Goal: Task Accomplishment & Management: Manage account settings

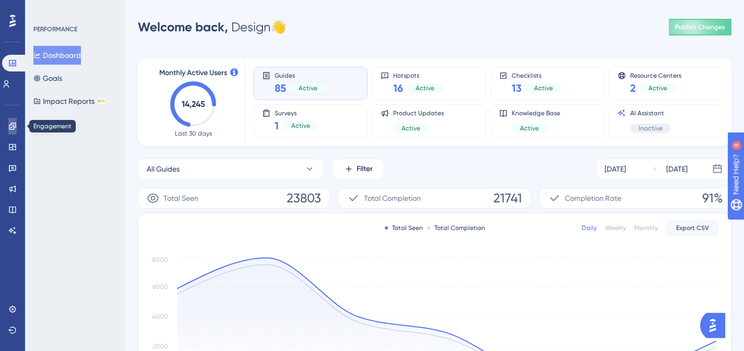
click at [8, 126] on link at bounding box center [12, 126] width 8 height 17
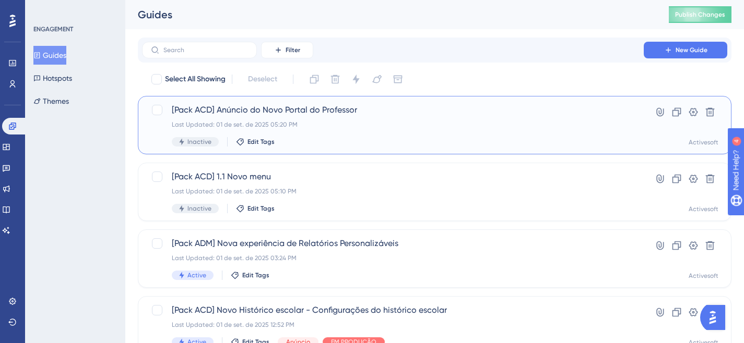
click at [270, 111] on span "[Pack ACD] Anúncio do Novo Portal do Professor" at bounding box center [393, 110] width 442 height 13
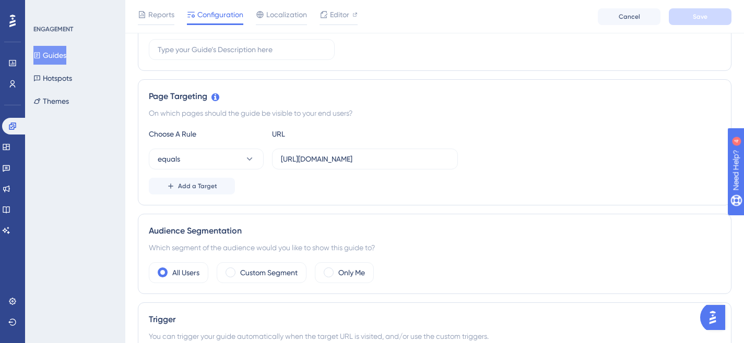
scroll to position [305, 0]
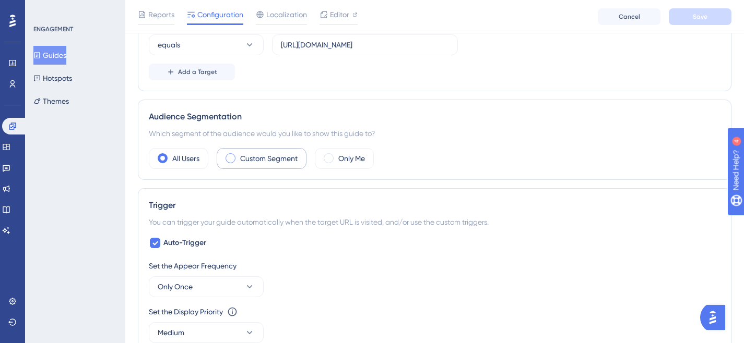
click at [262, 159] on label "Custom Segment" at bounding box center [268, 158] width 57 height 13
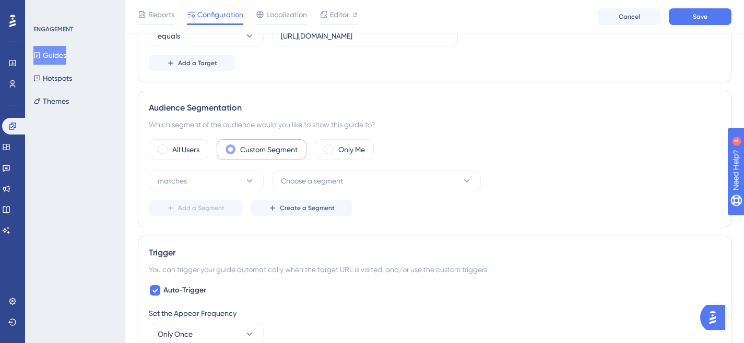
scroll to position [332, 0]
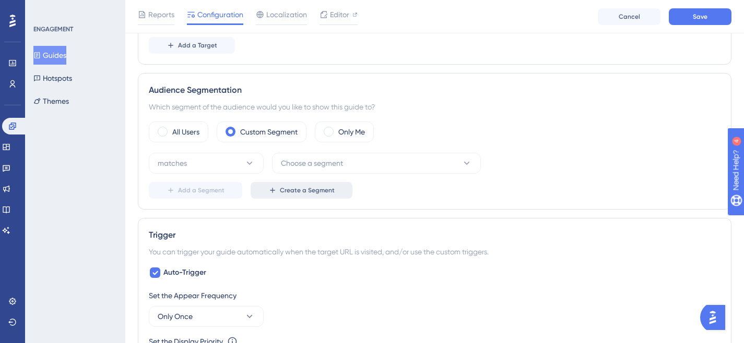
click at [307, 195] on button "Create a Segment" at bounding box center [301, 190] width 102 height 17
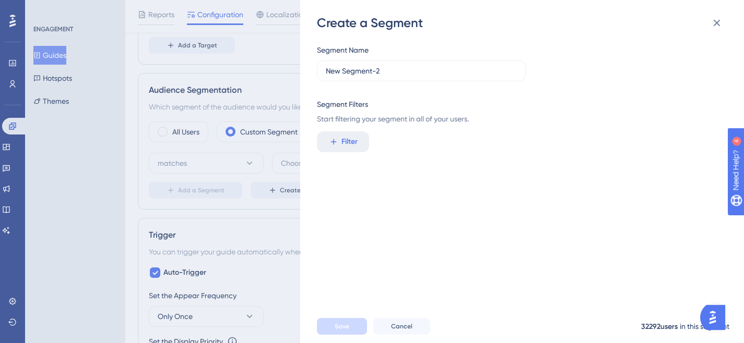
click at [418, 157] on div "Segment Name New Segment-2 Segment Filters Start filtering your segment in all …" at bounding box center [527, 170] width 421 height 279
click at [714, 25] on icon at bounding box center [716, 23] width 7 height 7
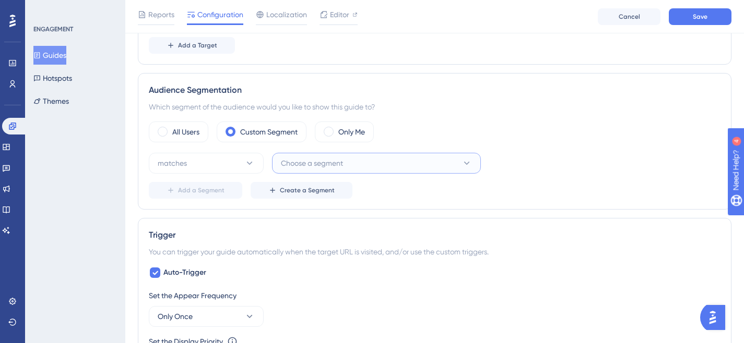
click at [366, 162] on button "Choose a segment" at bounding box center [376, 163] width 209 height 21
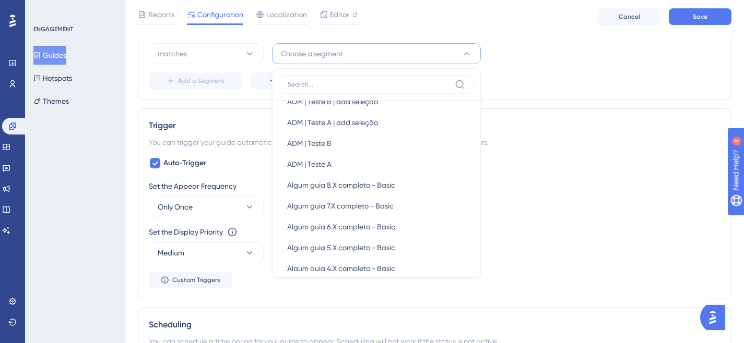
scroll to position [593, 0]
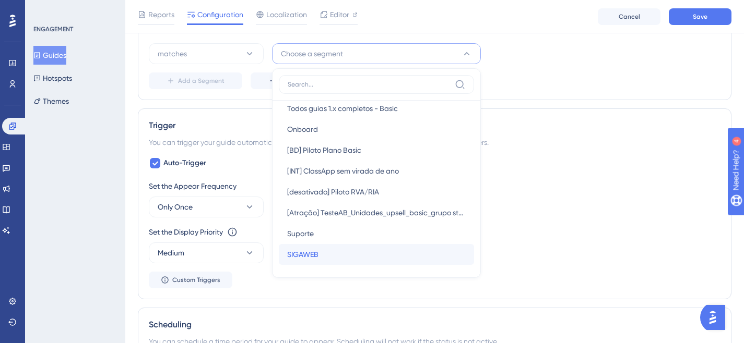
click at [337, 260] on div "SIGAWEB SIGAWEB" at bounding box center [376, 254] width 178 height 21
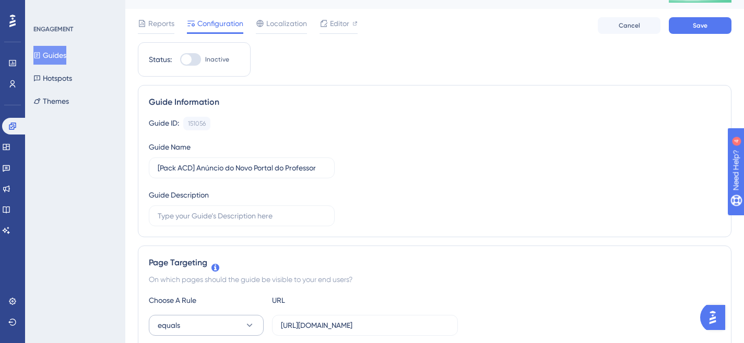
scroll to position [0, 0]
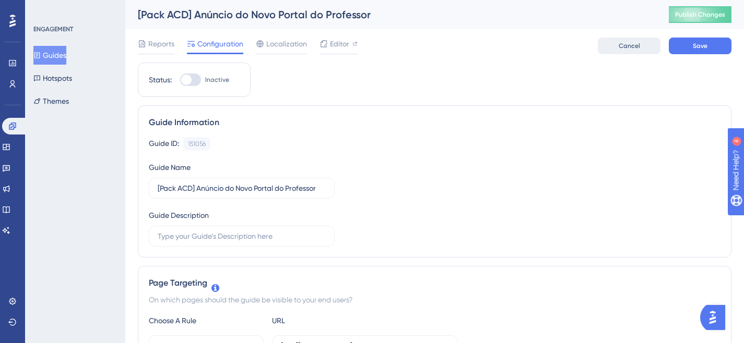
click at [613, 41] on button "Cancel" at bounding box center [628, 46] width 63 height 17
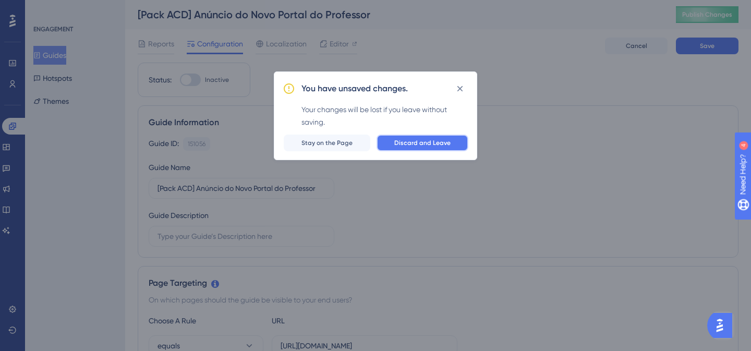
click at [445, 137] on button "Discard and Leave" at bounding box center [423, 143] width 92 height 17
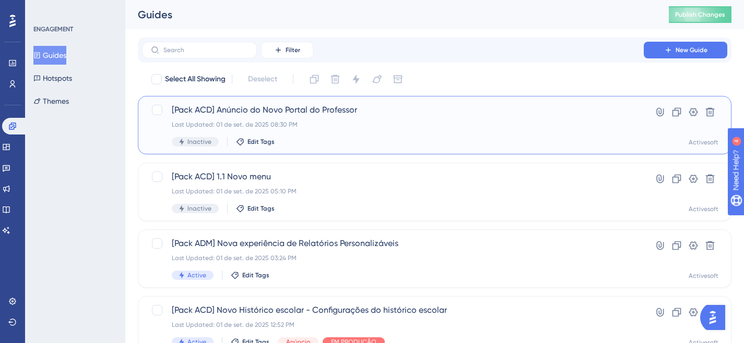
click at [338, 130] on div "[Pack ACD] Anúncio do Novo Portal do Professor Last Updated: 01 de set. de 2025…" at bounding box center [393, 125] width 442 height 43
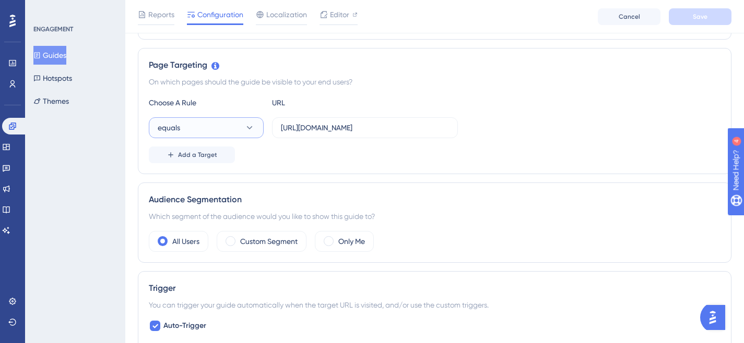
click at [222, 132] on button "equals" at bounding box center [206, 127] width 115 height 21
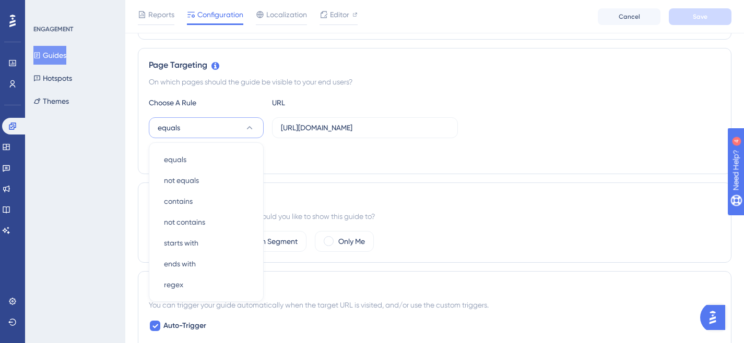
scroll to position [273, 0]
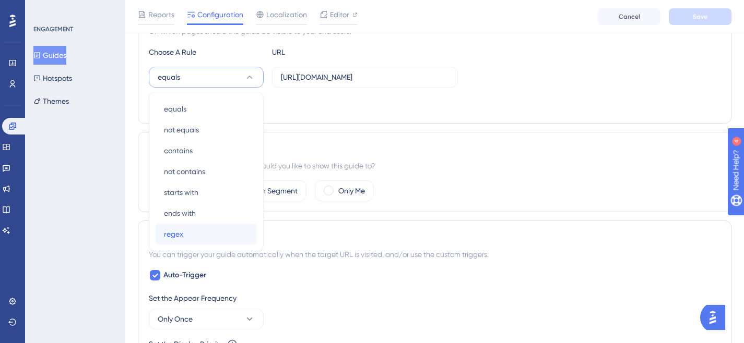
click at [193, 233] on div "regex regex" at bounding box center [206, 234] width 85 height 21
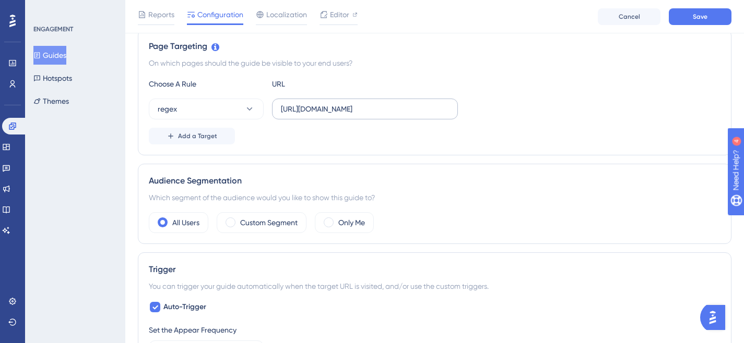
scroll to position [240, 0]
click at [363, 119] on label "[URL][DOMAIN_NAME]" at bounding box center [365, 110] width 186 height 21
click at [363, 116] on input "[URL][DOMAIN_NAME]" at bounding box center [365, 109] width 168 height 11
click at [365, 106] on input "[URL][DOMAIN_NAME]" at bounding box center [365, 109] width 168 height 11
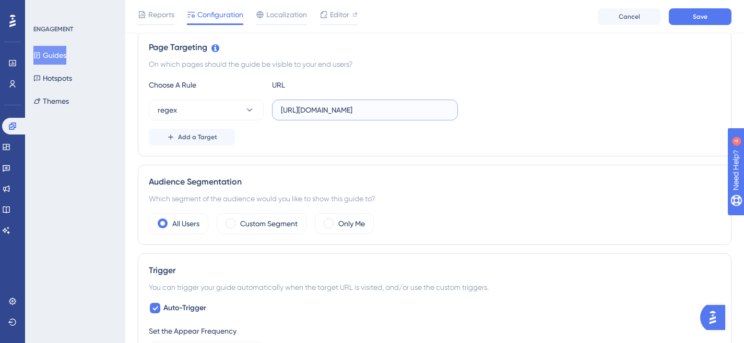
click at [365, 106] on input "[URL][DOMAIN_NAME]" at bounding box center [365, 109] width 168 height 11
paste input "(\d{2})\.activesoft\.com\.br/configuracao/historico_escolar"
drag, startPoint x: 416, startPoint y: 110, endPoint x: 476, endPoint y: 112, distance: 59.5
click at [476, 112] on div "regex [URL](\d{2})\.activesoft\.com\.br/configuracao/historico_escolar/" at bounding box center [434, 110] width 571 height 21
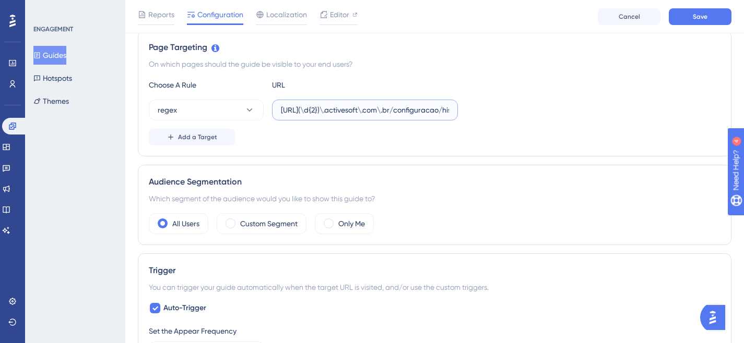
click at [431, 105] on input "[URL](\d{2})\.activesoft\.com\.br/configuracao/historico_escolar/" at bounding box center [365, 109] width 168 height 11
click at [431, 106] on input "[URL](\d{2})\.activesoft\.com\.br/configuracao/historico_escolar/" at bounding box center [365, 109] width 168 height 11
click at [432, 106] on input "[URL](\d{2})\.activesoft\.com\.br/configuracao/historico_escolar/" at bounding box center [365, 109] width 168 height 11
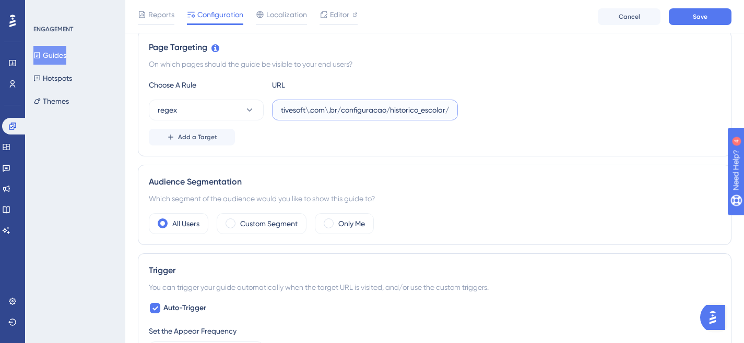
drag, startPoint x: 418, startPoint y: 111, endPoint x: 469, endPoint y: 112, distance: 50.6
click at [469, 112] on div "regex [URL](\d{2})\.activesoft\.com\.br/configuracao/historico_escolar/" at bounding box center [434, 110] width 571 height 21
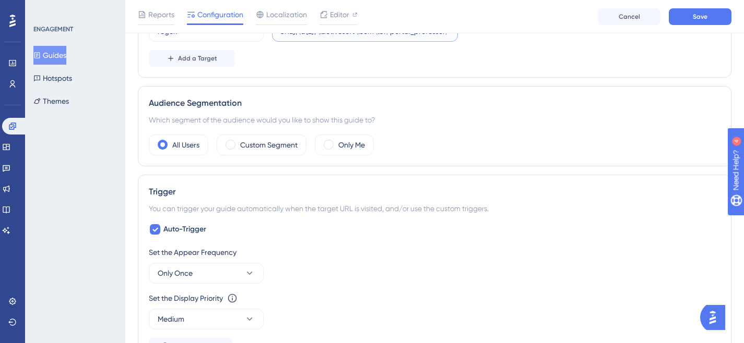
scroll to position [330, 0]
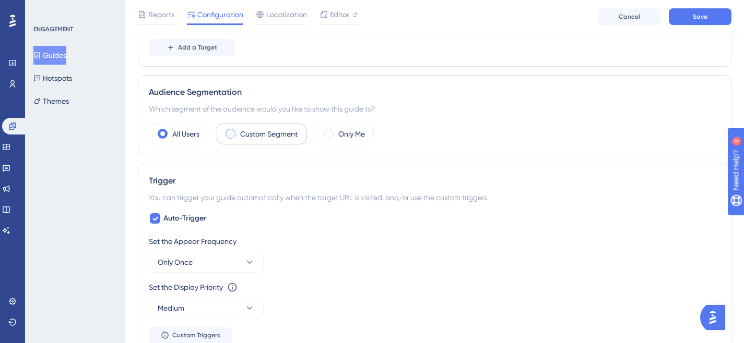
click at [274, 139] on label "Custom Segment" at bounding box center [268, 134] width 57 height 13
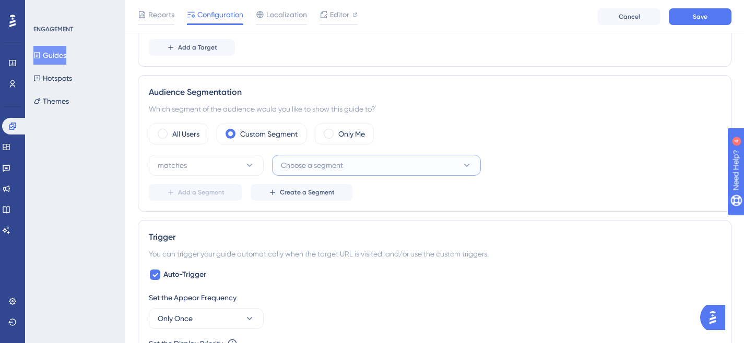
click at [325, 170] on span "Choose a segment" at bounding box center [312, 165] width 62 height 13
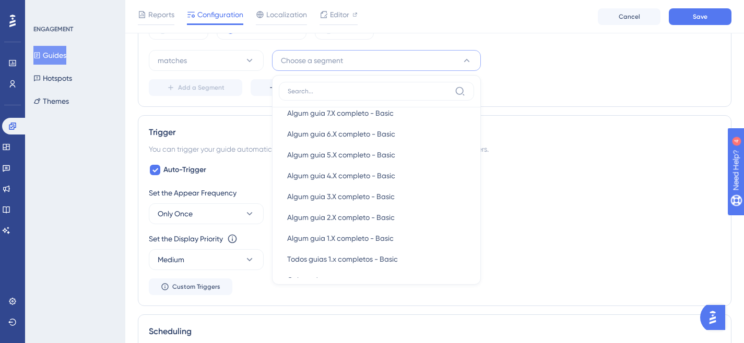
scroll to position [593, 0]
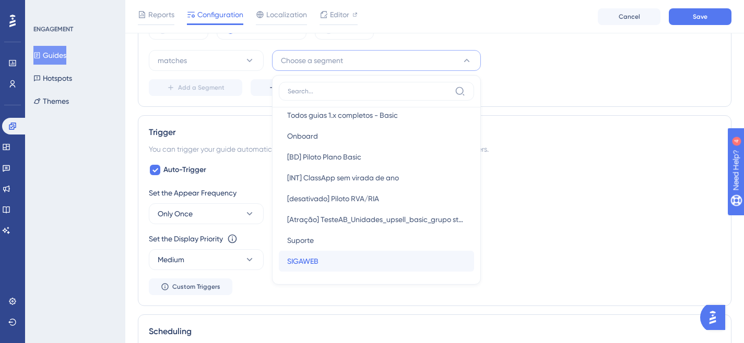
click at [315, 259] on span "SIGAWEB" at bounding box center [302, 261] width 31 height 13
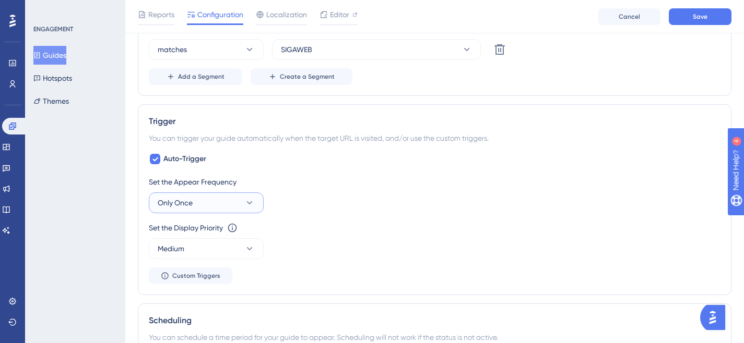
click at [245, 199] on icon at bounding box center [249, 203] width 10 height 10
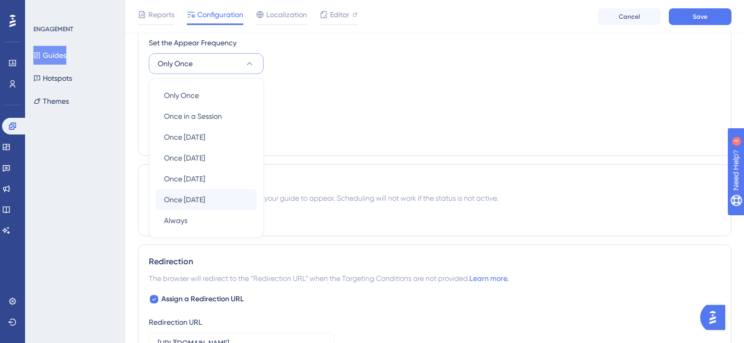
scroll to position [586, 0]
click at [191, 224] on div "Always Always" at bounding box center [206, 219] width 85 height 21
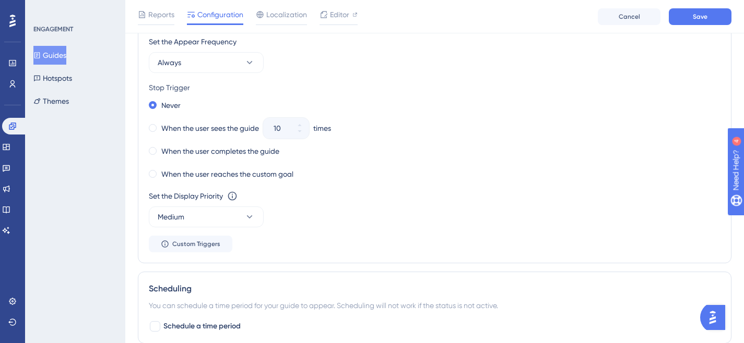
click at [337, 101] on div "Never" at bounding box center [434, 105] width 571 height 15
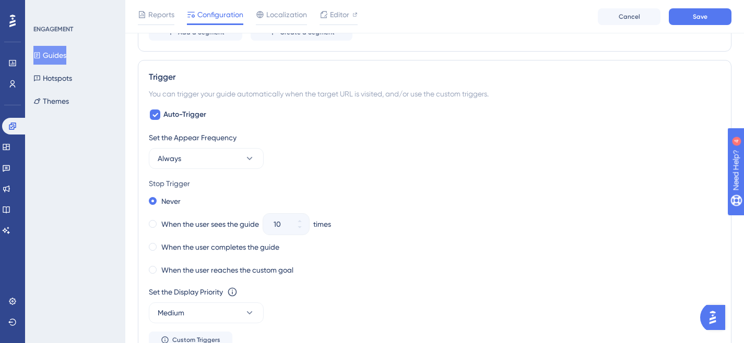
scroll to position [484, 0]
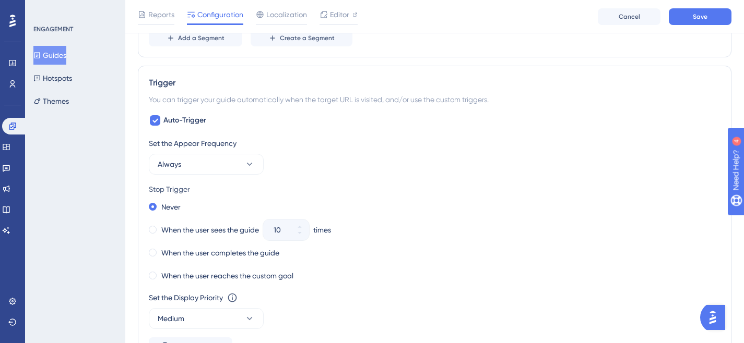
click at [680, 26] on div "Reports Configuration Localization Editor Cancel Save" at bounding box center [434, 16] width 618 height 33
click at [681, 15] on button "Save" at bounding box center [699, 16] width 63 height 17
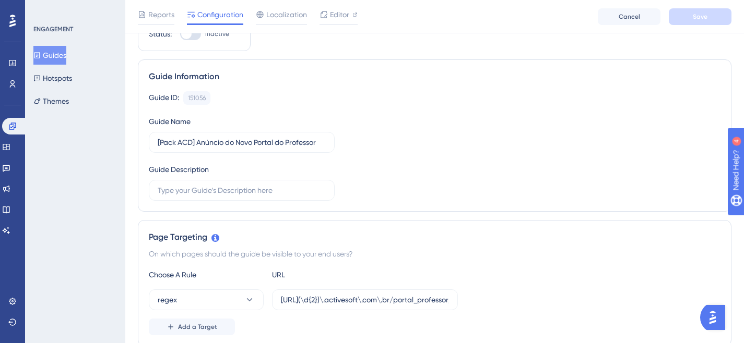
scroll to position [0, 0]
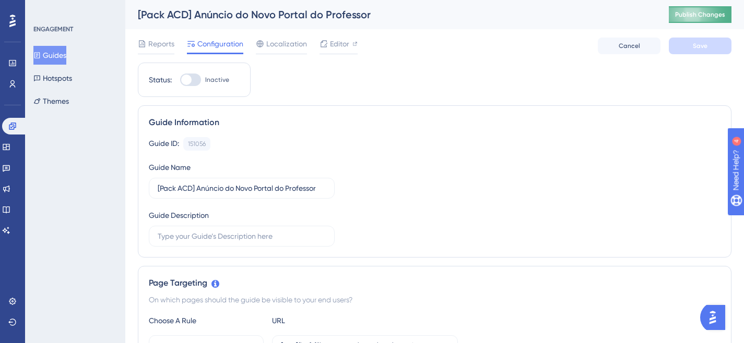
click at [715, 15] on span "Publish Changes" at bounding box center [700, 14] width 50 height 8
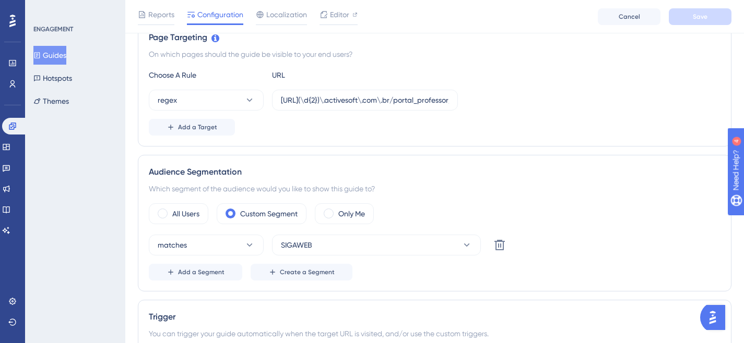
scroll to position [252, 0]
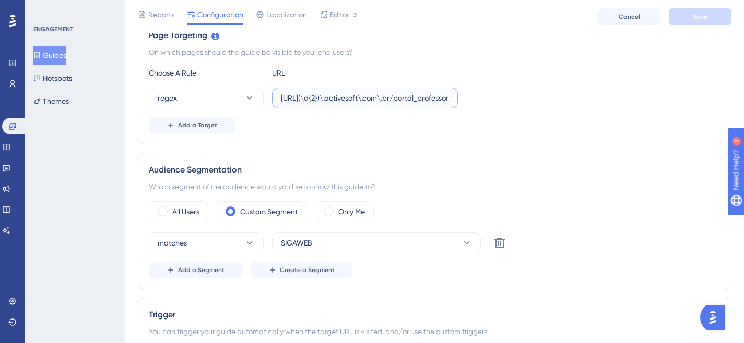
click at [402, 94] on input "[URL](\d{2})\.activesoft\.com\.br/portal_professor/" at bounding box center [365, 97] width 168 height 11
drag, startPoint x: 415, startPoint y: 98, endPoint x: 535, endPoint y: 106, distance: 120.9
click at [535, 106] on div "regex [URL](\d{2})\.activesoft\.com\.br/portal_professor/" at bounding box center [434, 98] width 571 height 21
paste input "eb_"
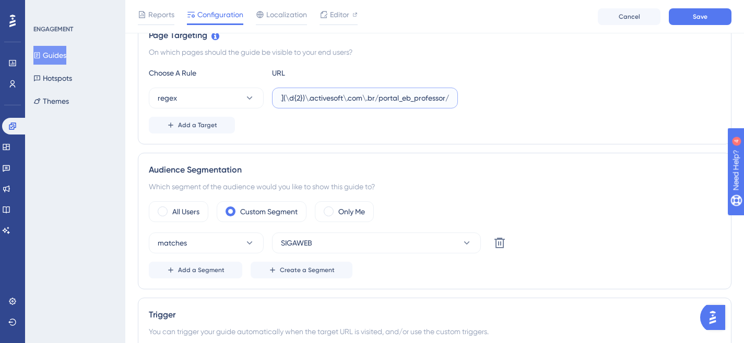
scroll to position [0, 40]
type input "[URL](\d{2})\.activesoft\.com\.br/portal_eb_professor/"
click at [711, 17] on button "Save" at bounding box center [699, 16] width 63 height 17
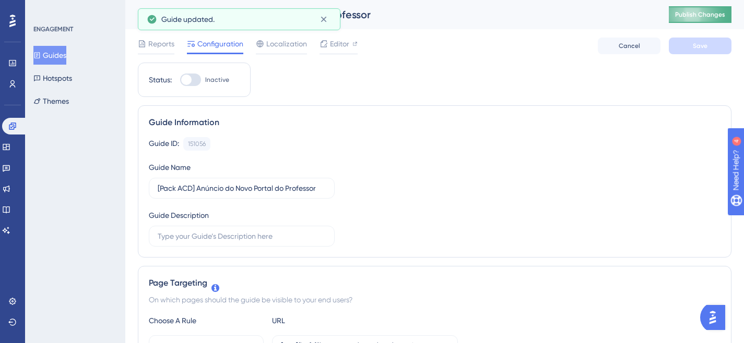
click at [705, 13] on span "Publish Changes" at bounding box center [700, 14] width 50 height 8
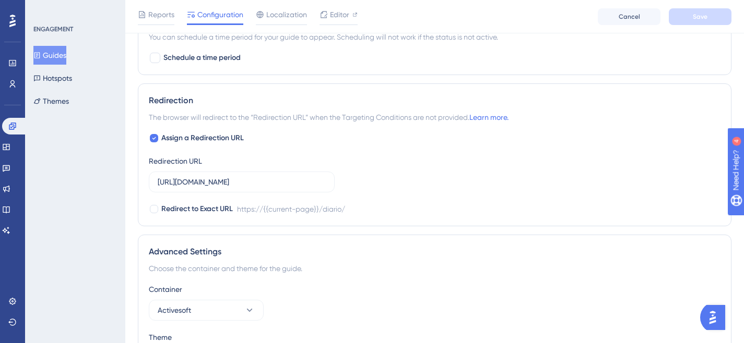
scroll to position [857, 0]
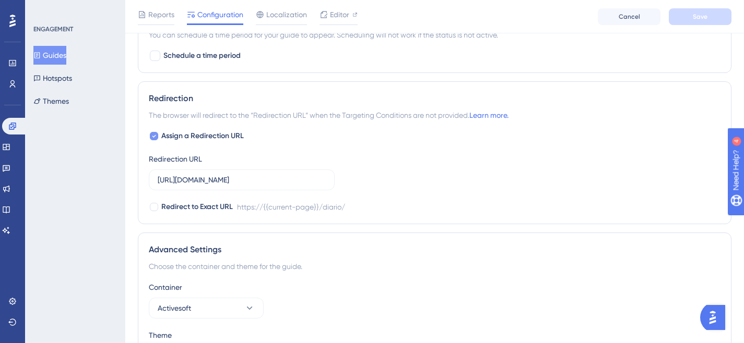
click at [156, 137] on div at bounding box center [154, 136] width 8 height 8
checkbox input "false"
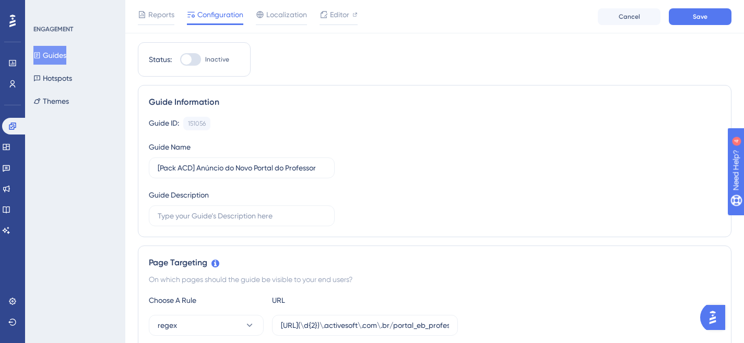
scroll to position [0, 0]
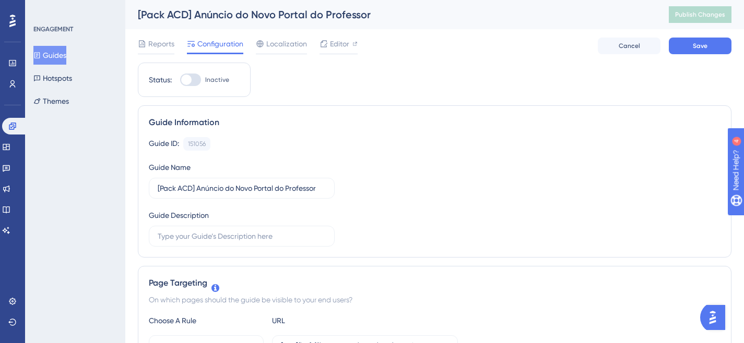
click at [685, 54] on div "Reports Configuration Localization Editor Cancel Save" at bounding box center [434, 45] width 593 height 33
click at [685, 54] on button "Save" at bounding box center [699, 46] width 63 height 17
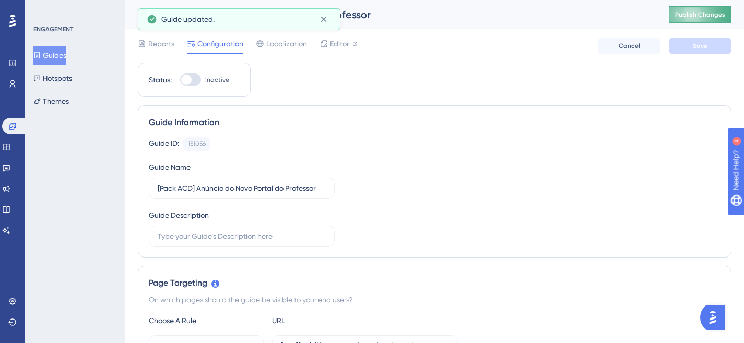
click at [706, 16] on span "Publish Changes" at bounding box center [700, 14] width 50 height 8
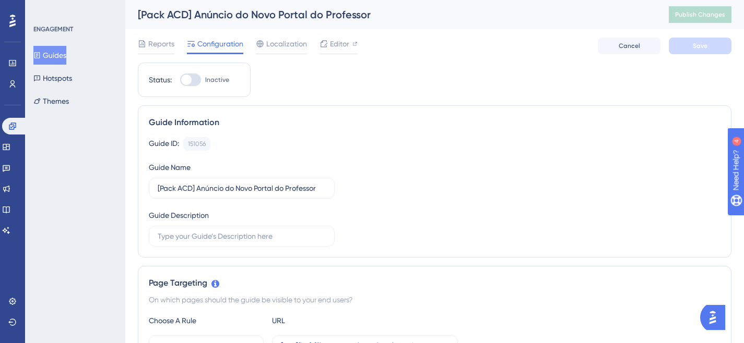
click at [194, 80] on div at bounding box center [190, 80] width 21 height 13
click at [180, 80] on input "Inactive" at bounding box center [179, 80] width 1 height 1
click at [705, 44] on span "Save" at bounding box center [699, 46] width 15 height 8
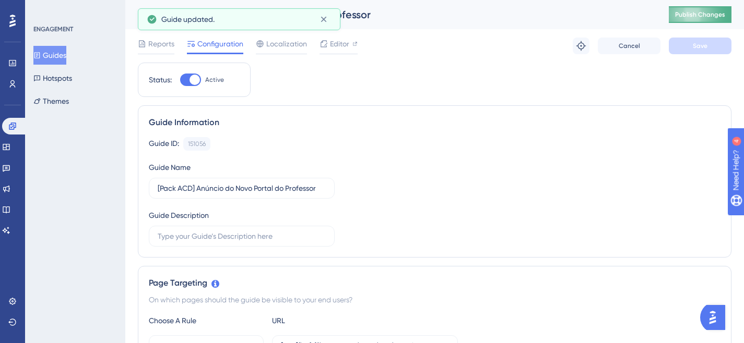
click at [704, 12] on span "Publish Changes" at bounding box center [700, 14] width 50 height 8
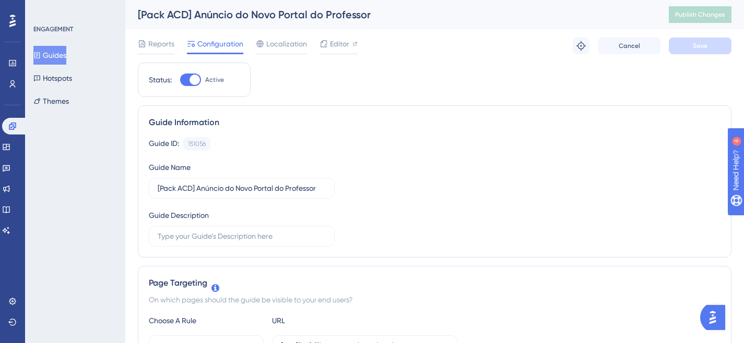
click at [191, 78] on div at bounding box center [194, 80] width 10 height 10
click at [180, 80] on input "Active" at bounding box center [179, 80] width 1 height 1
checkbox input "false"
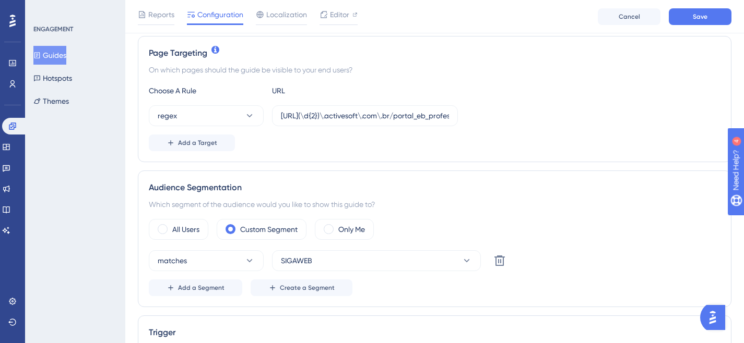
scroll to position [298, 0]
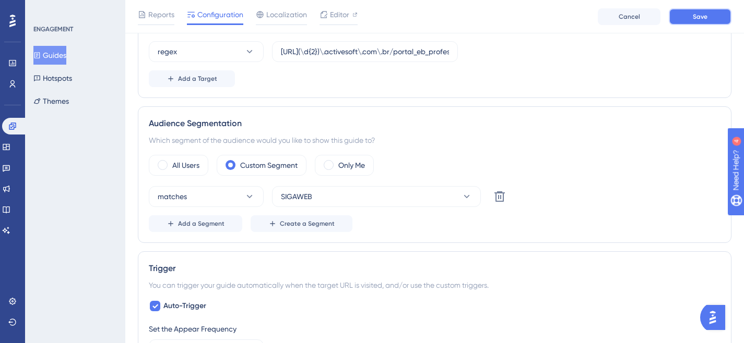
click at [689, 17] on button "Save" at bounding box center [699, 16] width 63 height 17
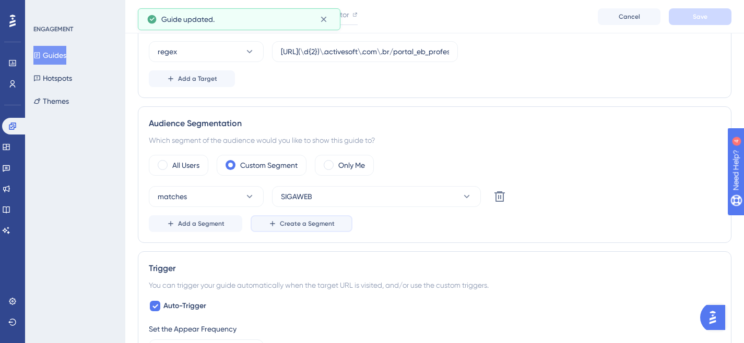
click at [308, 230] on button "Create a Segment" at bounding box center [301, 223] width 102 height 17
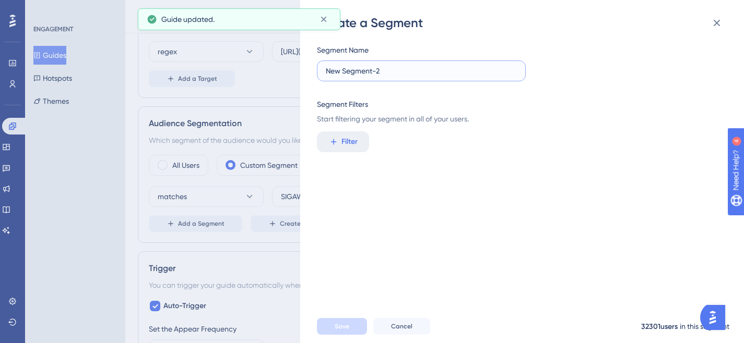
click at [379, 72] on input "New Segment-2" at bounding box center [421, 70] width 191 height 11
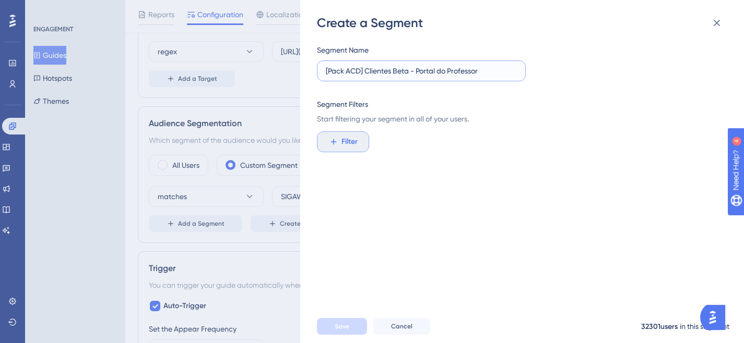
type input "[Pack ACD] Clientes Beta - Portal do Professor"
click at [351, 141] on span "Filter" at bounding box center [349, 142] width 16 height 13
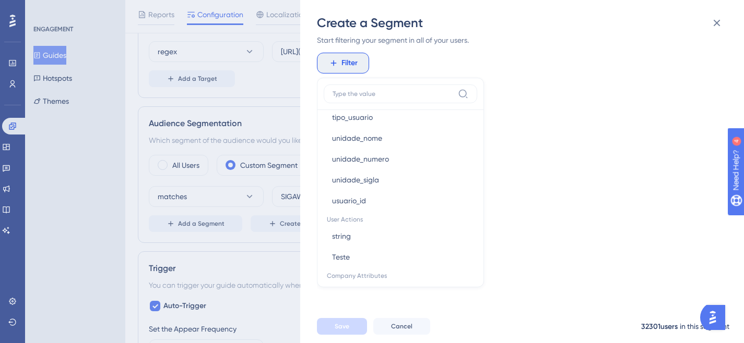
scroll to position [652, 0]
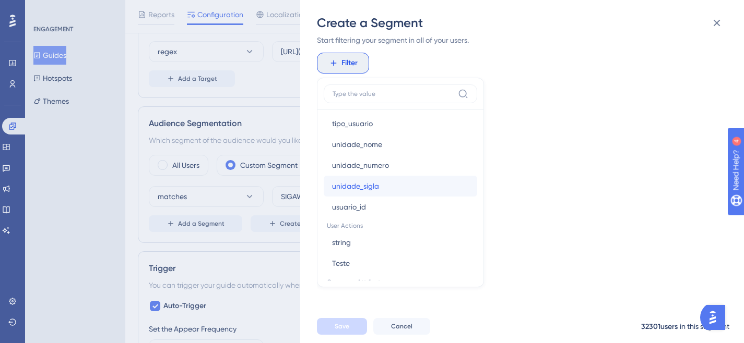
click at [386, 187] on button "unidade_sigla unidade_sigla" at bounding box center [399, 186] width 153 height 21
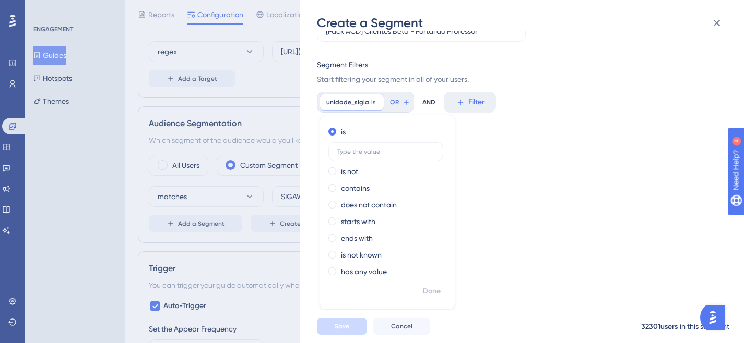
scroll to position [32, 0]
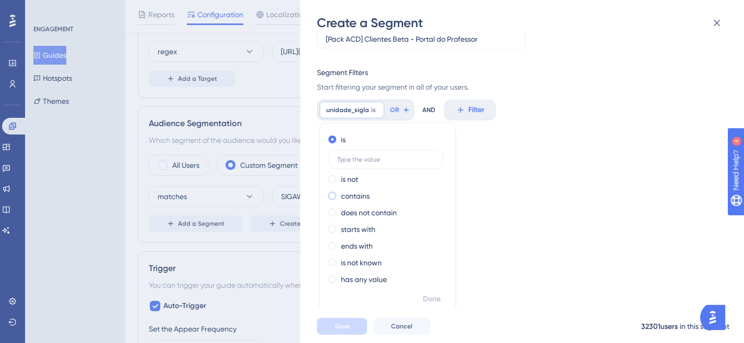
click at [341, 195] on label "contains" at bounding box center [355, 196] width 29 height 13
click at [380, 189] on label at bounding box center [385, 193] width 115 height 19
click at [380, 189] on input "text" at bounding box center [385, 192] width 97 height 7
paste input "CEC"
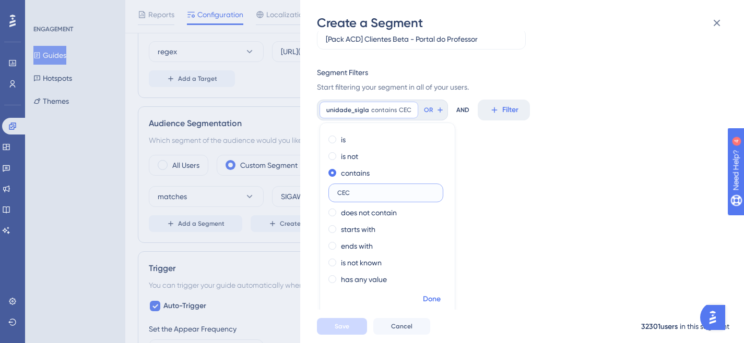
type input "CEC"
click at [439, 303] on span "Done" at bounding box center [432, 299] width 18 height 13
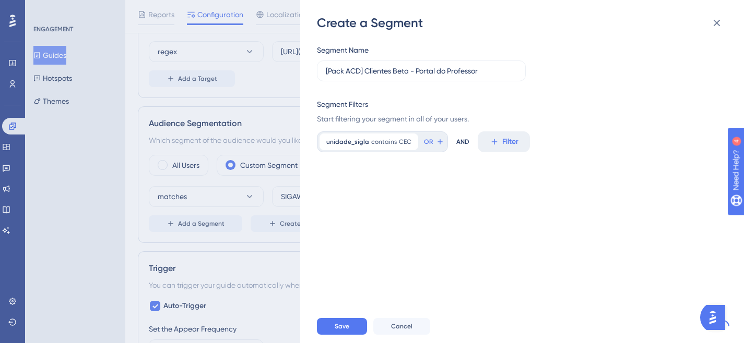
scroll to position [0, 0]
click at [504, 141] on span "Filter" at bounding box center [510, 142] width 16 height 13
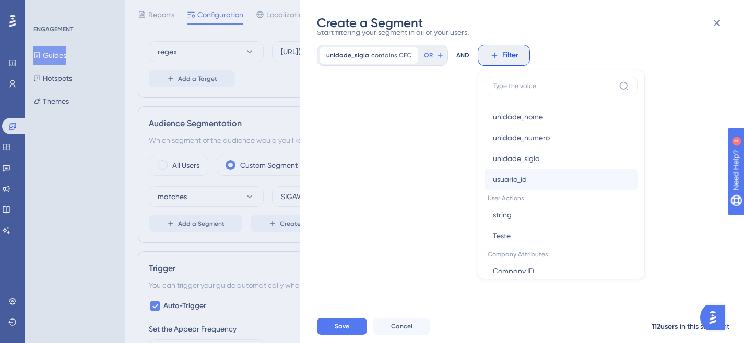
scroll to position [672, 0]
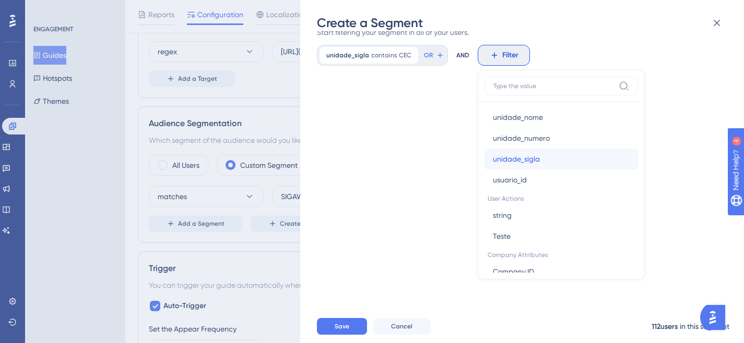
click at [519, 157] on span "unidade_sigla" at bounding box center [516, 159] width 47 height 13
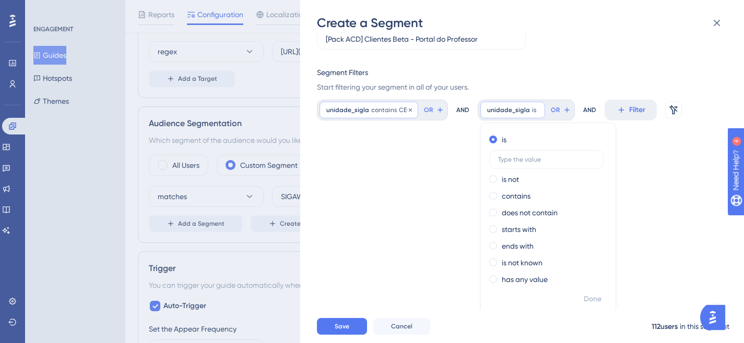
click at [379, 107] on span "contains" at bounding box center [384, 110] width 26 height 8
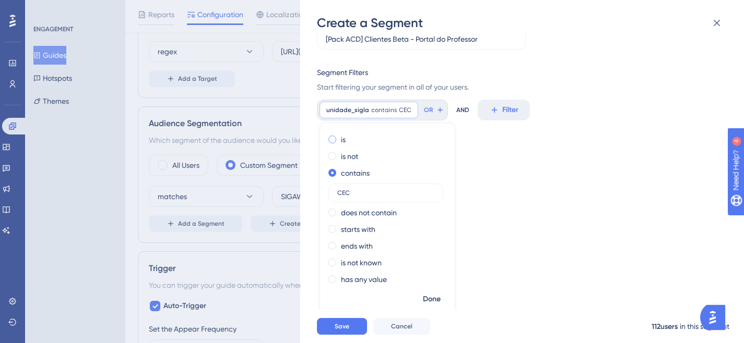
click at [351, 135] on div "is" at bounding box center [385, 140] width 114 height 13
click at [430, 299] on span "Done" at bounding box center [432, 299] width 18 height 13
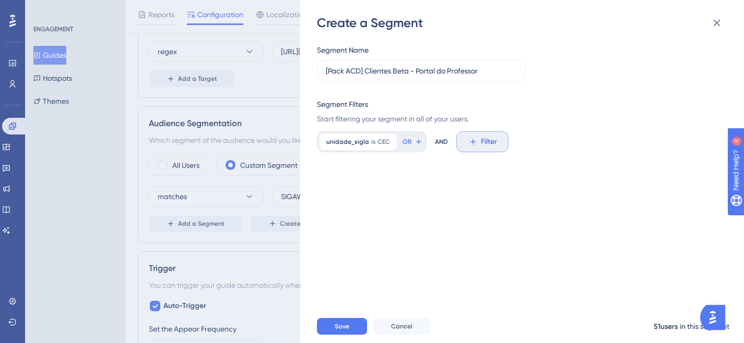
click at [491, 139] on span "Filter" at bounding box center [489, 142] width 16 height 13
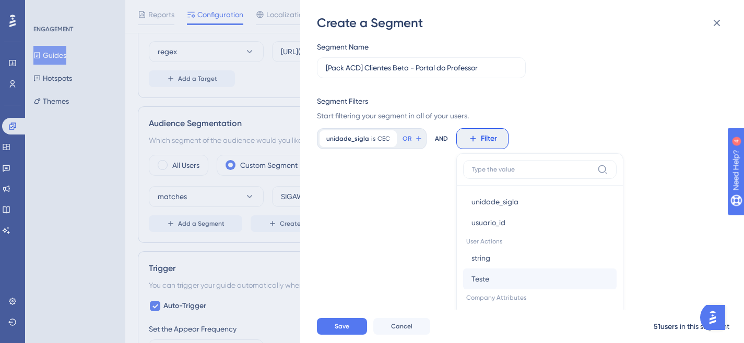
scroll to position [693, 0]
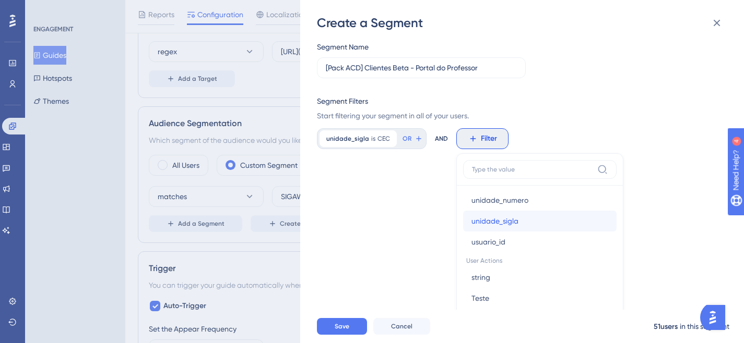
click at [517, 214] on button "unidade_sigla unidade_sigla" at bounding box center [539, 221] width 153 height 21
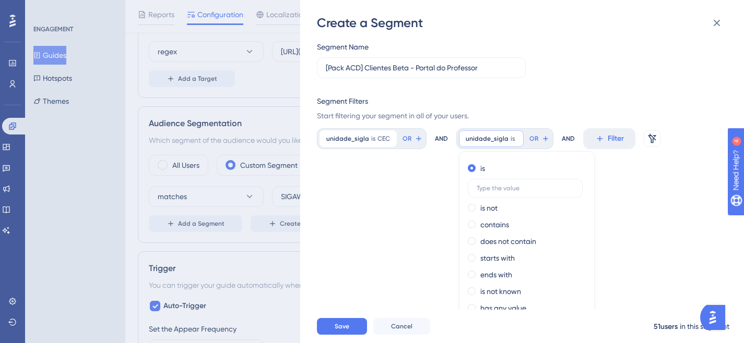
scroll to position [32, 0]
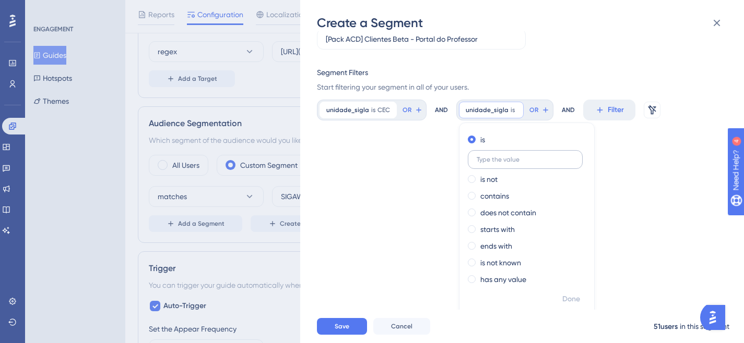
click at [507, 164] on label at bounding box center [525, 159] width 115 height 19
click at [507, 163] on input "text" at bounding box center [524, 159] width 97 height 7
paste input "COLJMANIEZO"
type input "COLJMANIEZO"
click at [574, 299] on span "Done" at bounding box center [571, 299] width 18 height 13
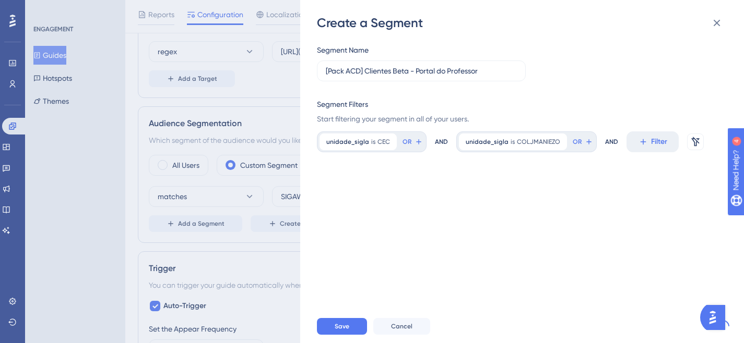
scroll to position [0, 0]
click at [651, 146] on span "Filter" at bounding box center [659, 142] width 16 height 13
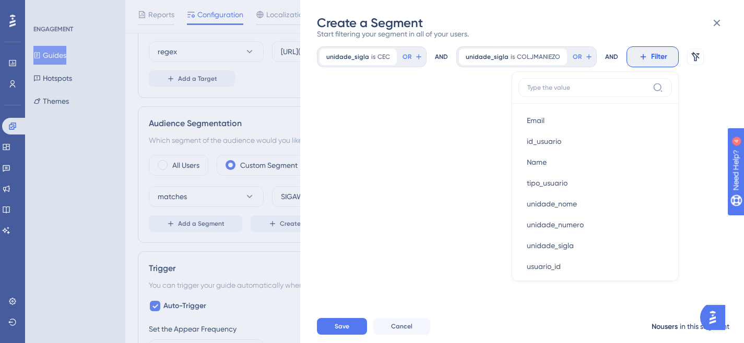
scroll to position [588, 0]
click at [567, 245] on span "unidade_sigla" at bounding box center [549, 244] width 47 height 13
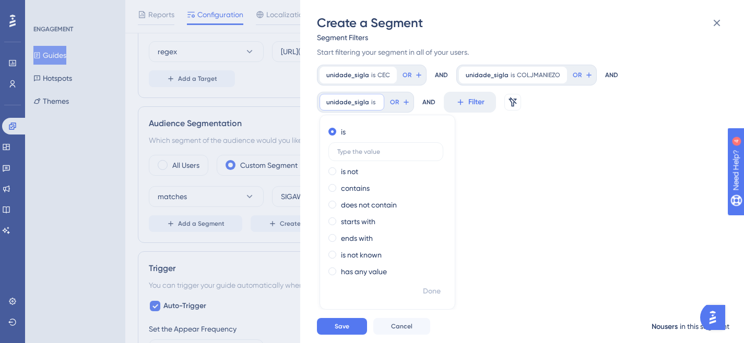
scroll to position [59, 0]
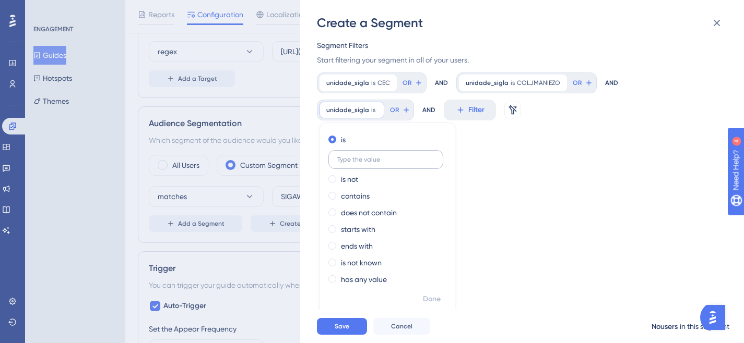
click at [373, 164] on label at bounding box center [385, 159] width 115 height 19
click at [373, 163] on input "text" at bounding box center [385, 159] width 97 height 7
paste input "MONTESSORIANO"
type input "MONTESSORIANO"
click at [436, 306] on button "Done" at bounding box center [431, 299] width 29 height 19
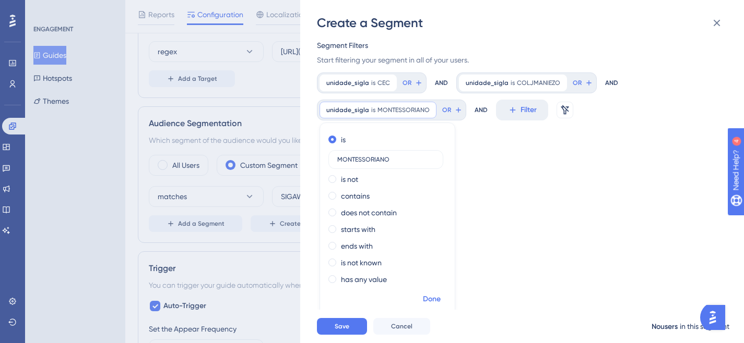
scroll to position [0, 0]
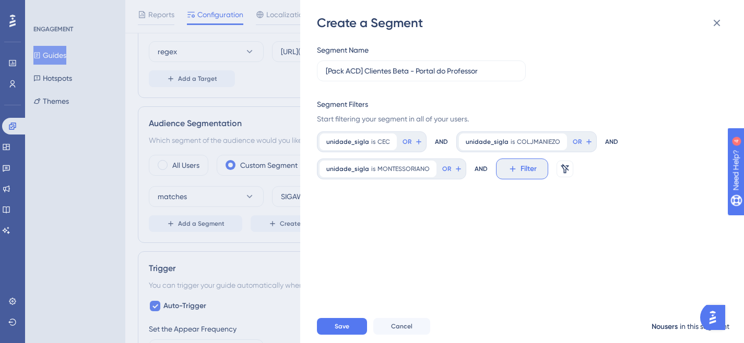
click at [510, 167] on icon at bounding box center [512, 168] width 9 height 9
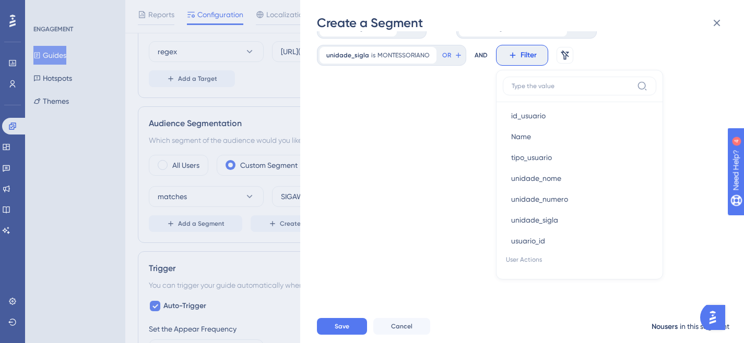
scroll to position [630, 0]
click at [539, 205] on span "unidade_sigla" at bounding box center [534, 201] width 47 height 13
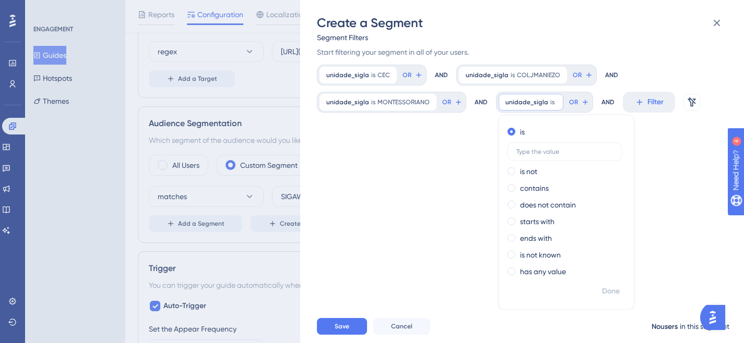
scroll to position [59, 0]
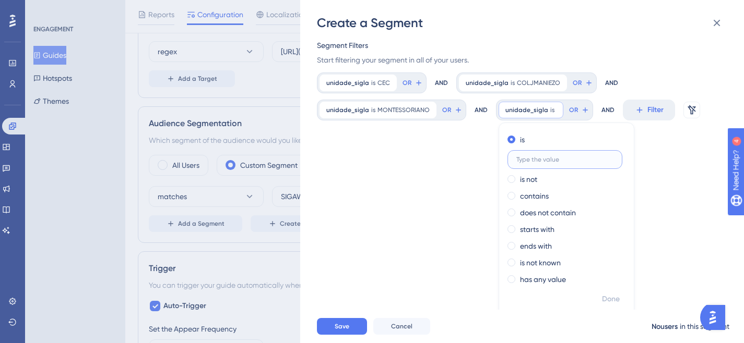
paste input "[DEMOGRAPHIC_DATA]"
type input "[DEMOGRAPHIC_DATA]"
click at [602, 295] on span "Done" at bounding box center [611, 299] width 18 height 13
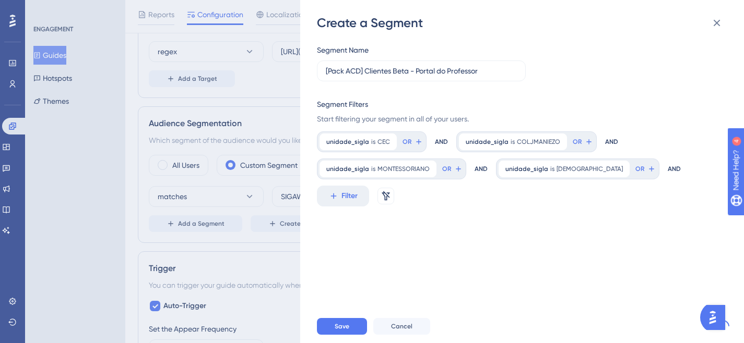
scroll to position [0, 0]
click at [333, 199] on icon at bounding box center [333, 195] width 9 height 9
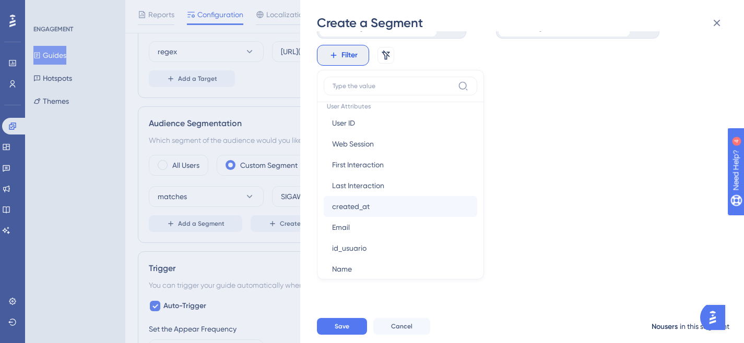
scroll to position [614, 0]
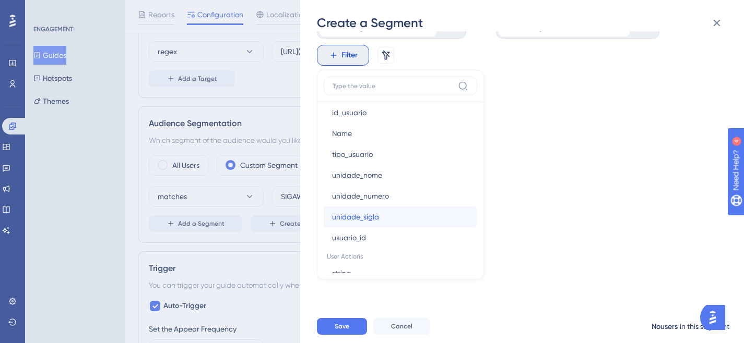
click at [358, 213] on span "unidade_sigla" at bounding box center [355, 217] width 47 height 13
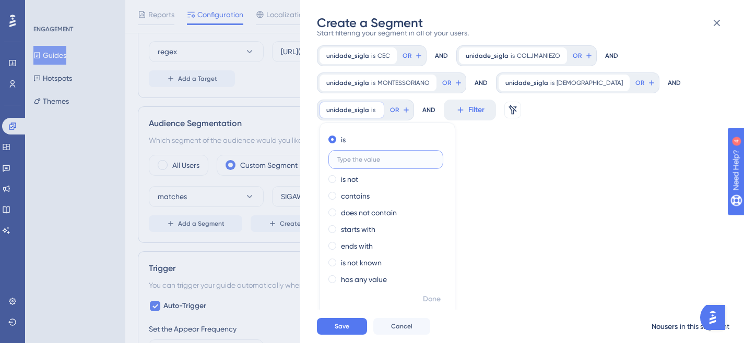
click at [397, 159] on input "text" at bounding box center [385, 159] width 97 height 7
paste input "SALEBALNEARIO"
type input "SALEBALNEARIO"
click at [427, 298] on span "Done" at bounding box center [432, 299] width 18 height 13
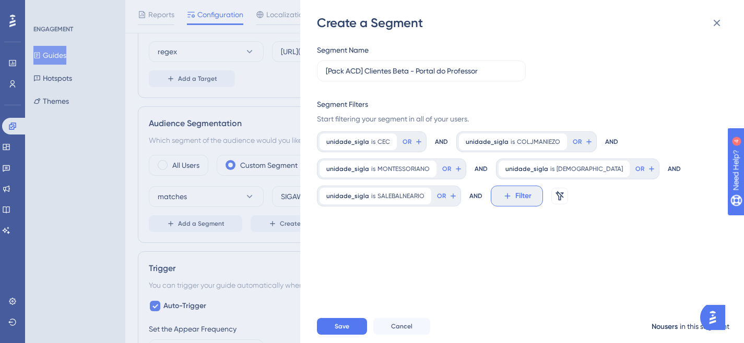
click at [507, 197] on icon at bounding box center [506, 195] width 9 height 9
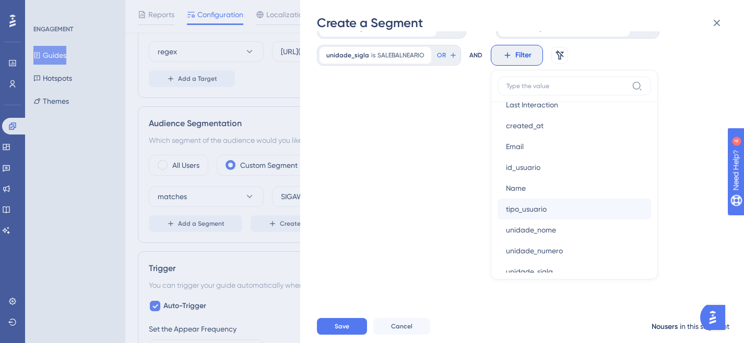
scroll to position [575, 0]
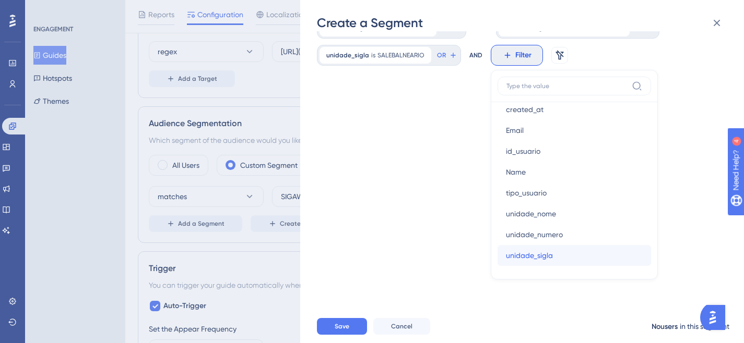
click at [549, 254] on span "unidade_sigla" at bounding box center [529, 255] width 47 height 13
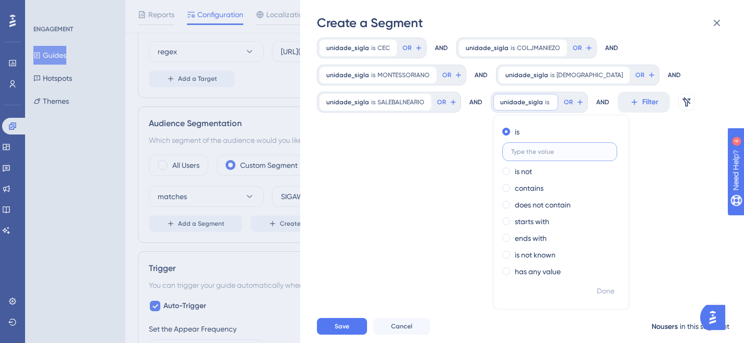
scroll to position [86, 0]
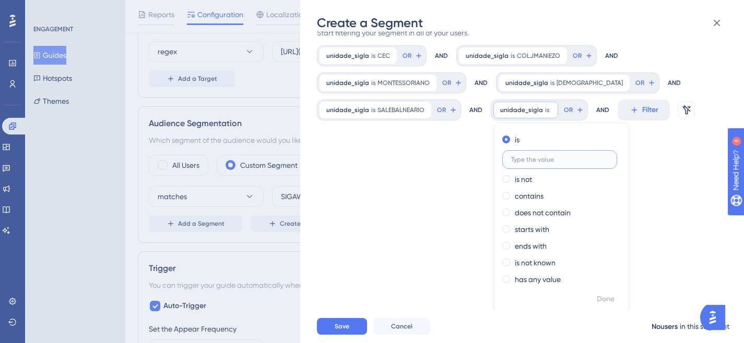
paste input "DOMBOSCOSR"
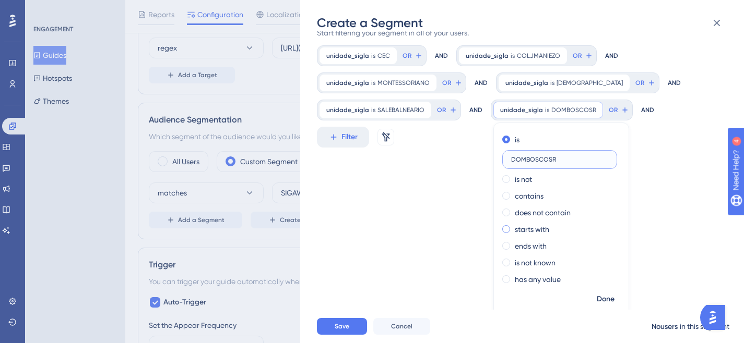
scroll to position [303, 0]
type input "DOMBOSCOSR"
click at [601, 300] on span "Done" at bounding box center [605, 299] width 18 height 13
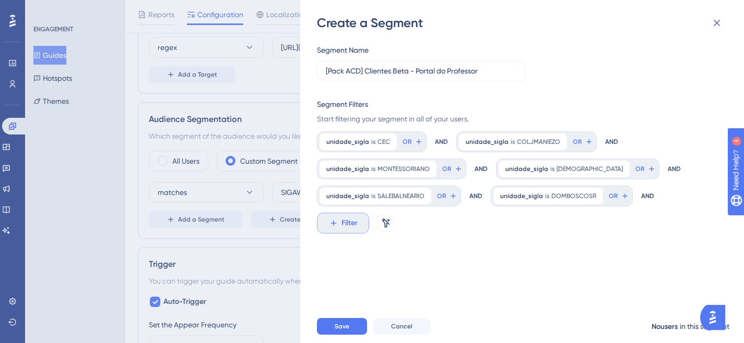
click at [344, 222] on span "Filter" at bounding box center [349, 223] width 16 height 13
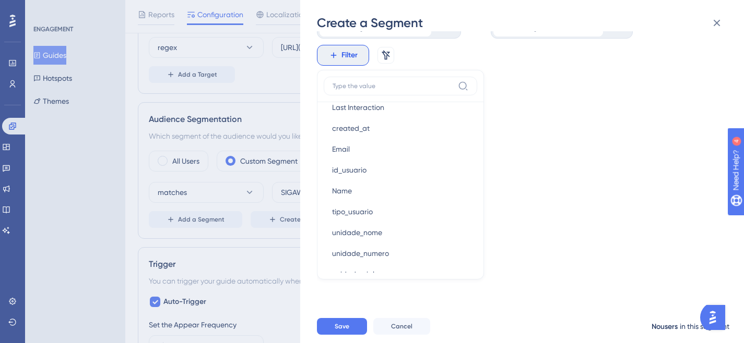
scroll to position [650, 0]
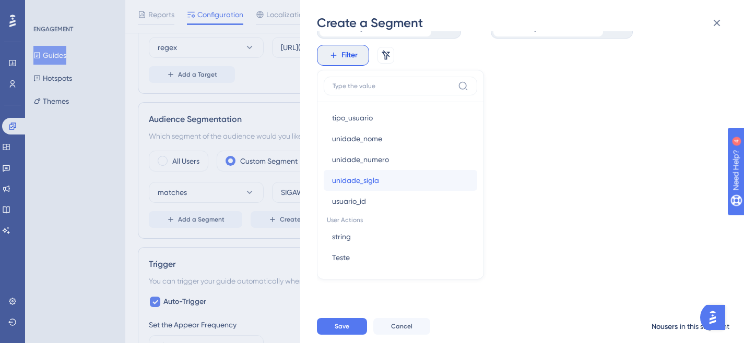
click at [387, 184] on button "unidade_sigla unidade_sigla" at bounding box center [399, 180] width 153 height 21
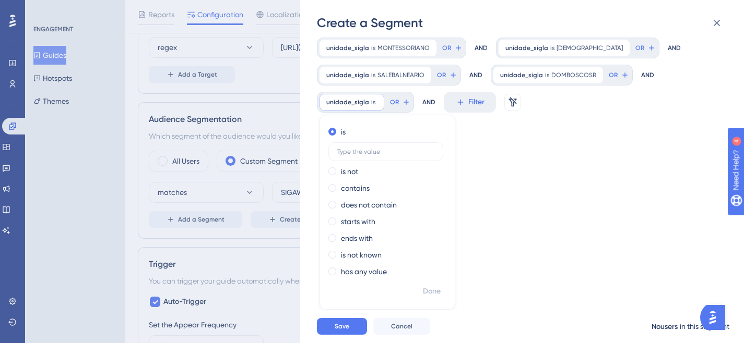
scroll to position [113, 0]
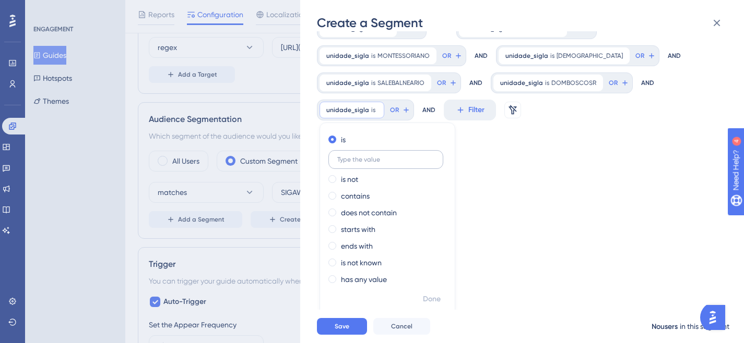
click at [356, 159] on input "text" at bounding box center [385, 159] width 97 height 7
type input "DOMBOSCOPOA"
click at [430, 296] on span "Done" at bounding box center [432, 299] width 18 height 13
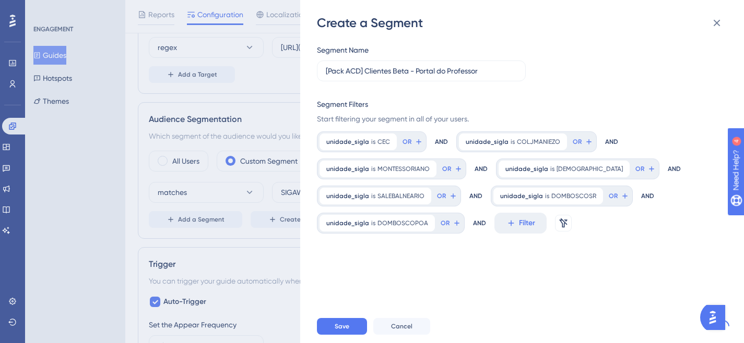
scroll to position [0, 0]
click at [530, 225] on span "Filter" at bounding box center [527, 223] width 16 height 13
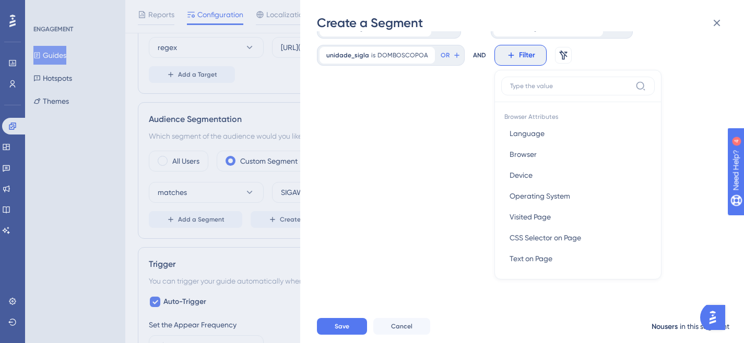
click at [537, 85] on input at bounding box center [570, 86] width 121 height 8
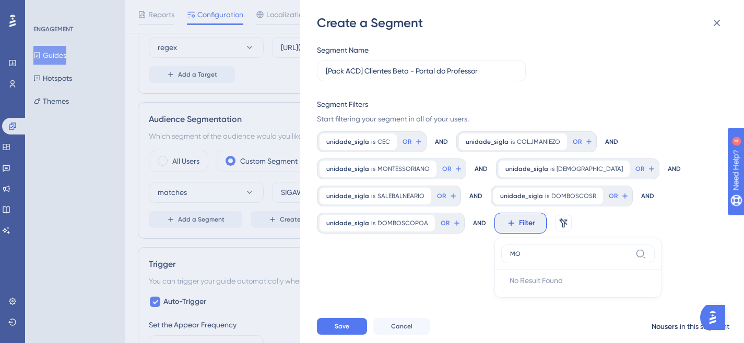
type input "M"
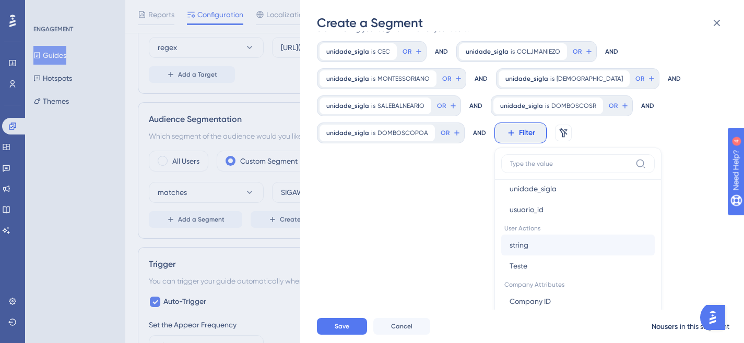
scroll to position [716, 0]
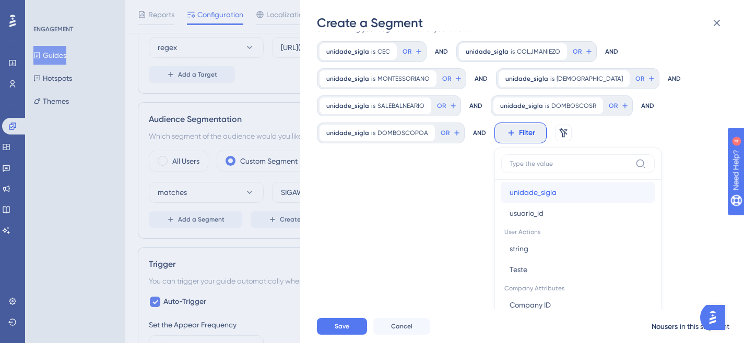
click at [542, 193] on span "unidade_sigla" at bounding box center [532, 192] width 47 height 13
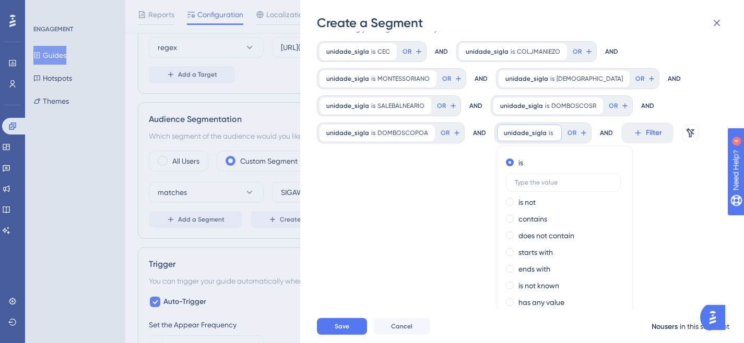
scroll to position [113, 0]
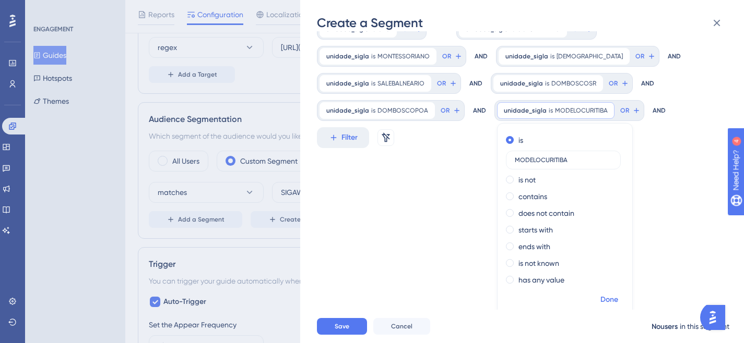
type input "MODELOCURITIBA"
click at [603, 302] on span "Done" at bounding box center [609, 300] width 18 height 13
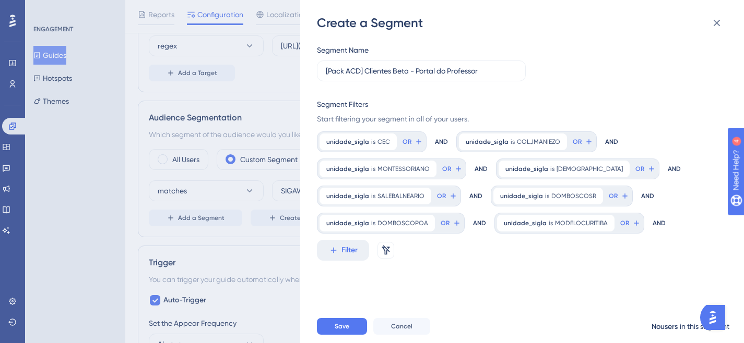
scroll to position [305, 0]
click at [345, 331] on span "Save" at bounding box center [341, 326] width 15 height 8
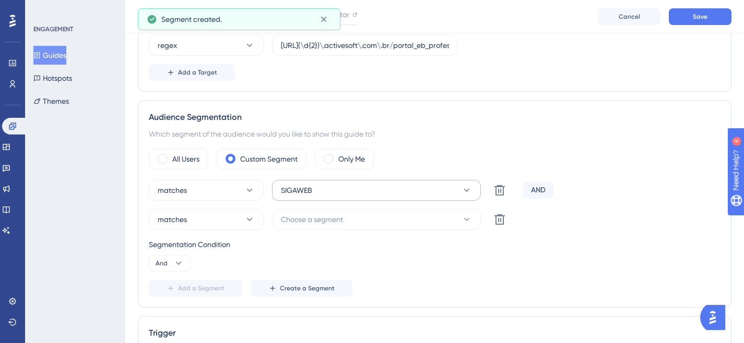
scroll to position [307, 0]
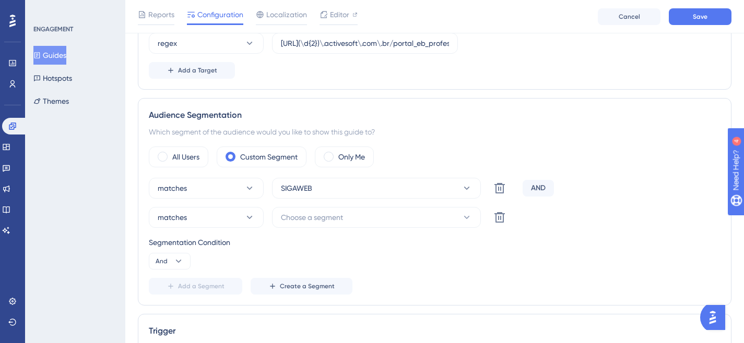
click at [576, 232] on div "matches SIGAWEB Delete AND matches Choose a segment Delete Segmentation Conditi…" at bounding box center [434, 236] width 571 height 117
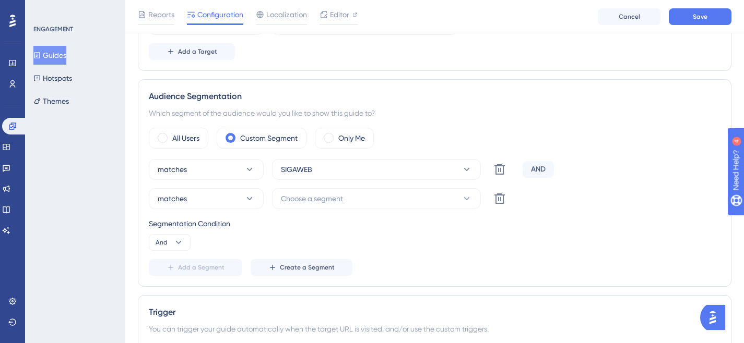
scroll to position [326, 0]
click at [431, 168] on button "SIGAWEB" at bounding box center [376, 169] width 209 height 21
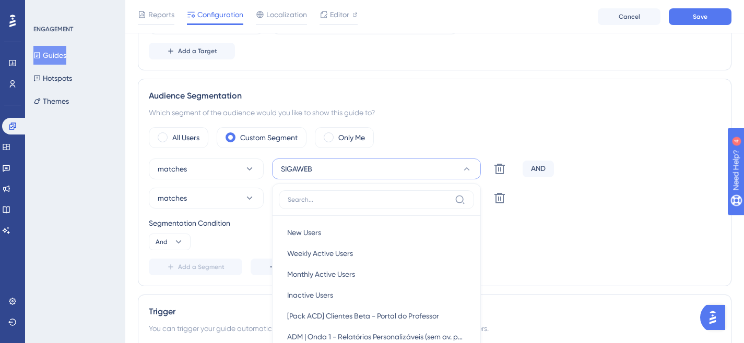
scroll to position [441, 0]
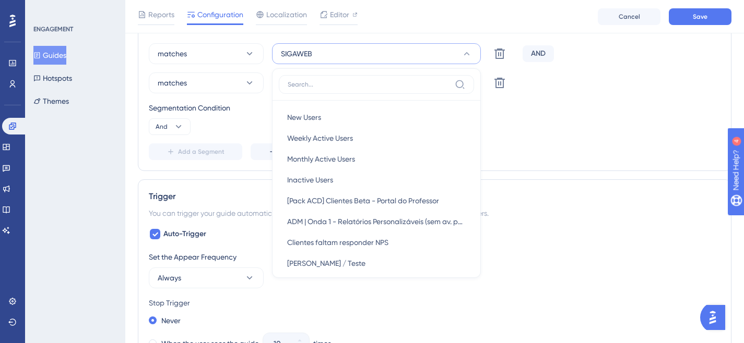
click at [519, 118] on div "Segmentation Condition And" at bounding box center [434, 118] width 571 height 33
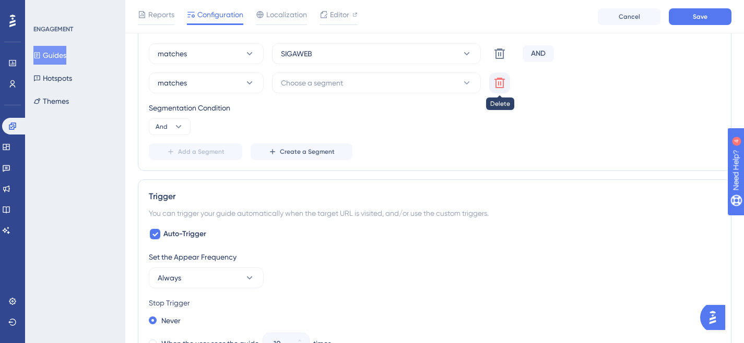
click at [494, 60] on icon at bounding box center [499, 53] width 13 height 13
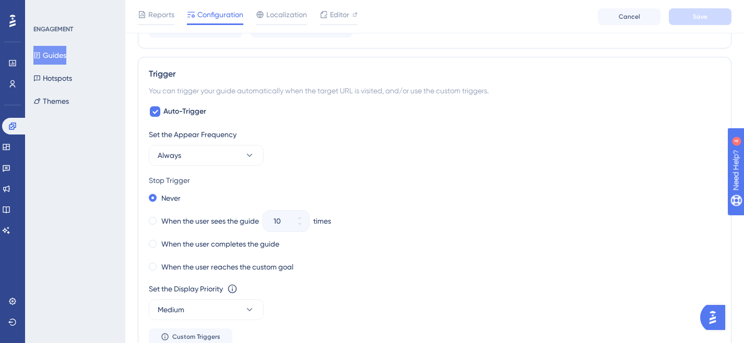
scroll to position [491, 0]
click at [242, 160] on button "Always" at bounding box center [206, 157] width 115 height 21
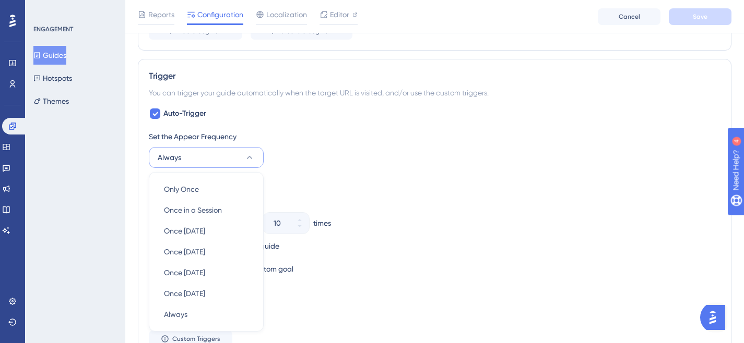
scroll to position [571, 0]
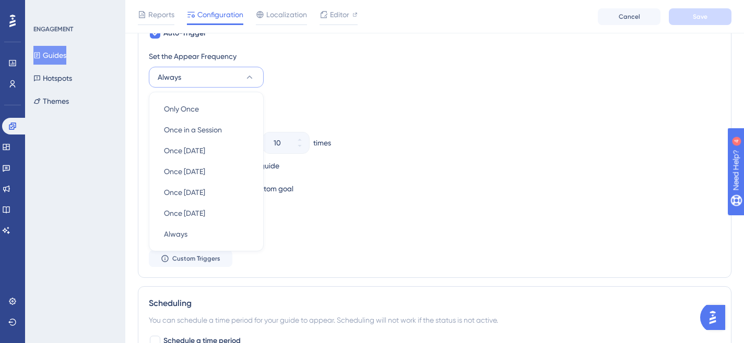
click at [326, 101] on div "Stop Trigger" at bounding box center [434, 102] width 571 height 13
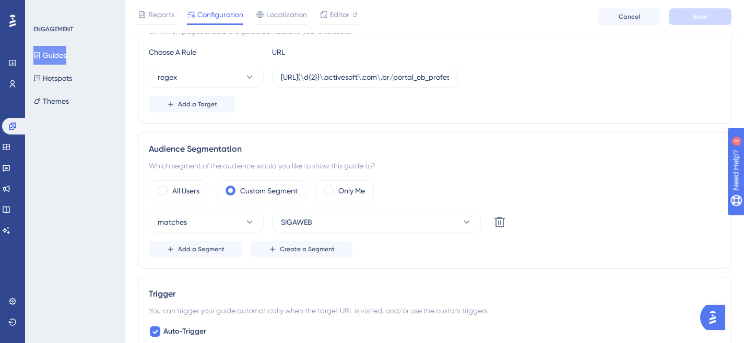
scroll to position [0, 0]
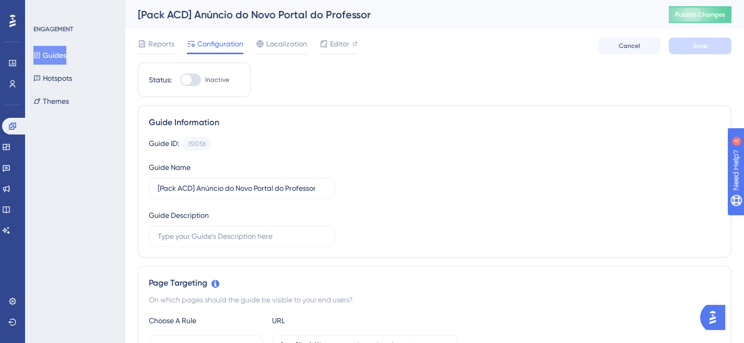
click at [59, 51] on button "Guides" at bounding box center [49, 55] width 33 height 19
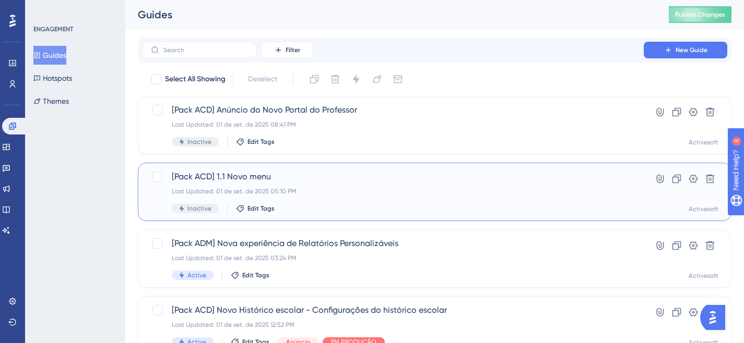
click at [261, 179] on span "[Pack ACD] 1.1 Novo menu" at bounding box center [393, 177] width 442 height 13
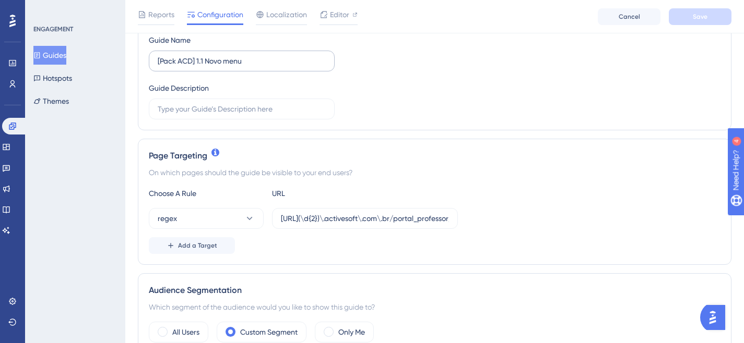
scroll to position [132, 0]
click at [373, 215] on input "[URL](\d{2})\.activesoft\.com\.br/portal_professor/" at bounding box center [365, 217] width 168 height 11
click at [466, 184] on div "Page Targeting On which pages should the guide be visible to your end users? Ch…" at bounding box center [434, 201] width 593 height 126
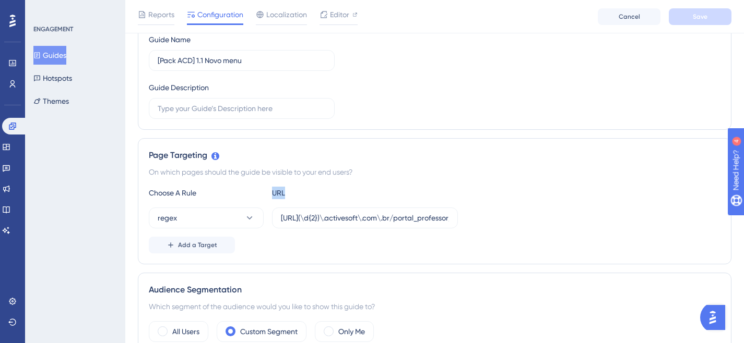
click at [466, 184] on div "Page Targeting On which pages should the guide be visible to your end users? Ch…" at bounding box center [434, 201] width 593 height 126
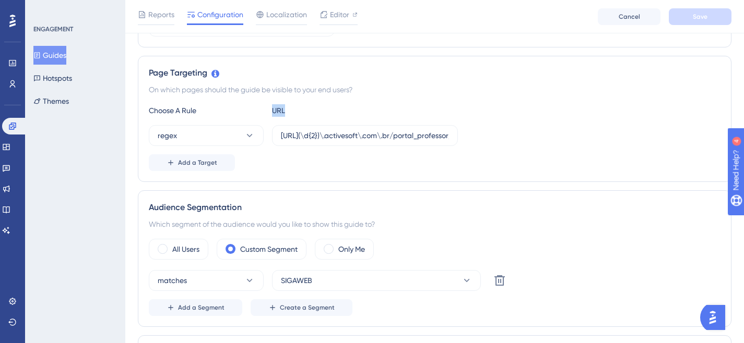
scroll to position [91, 0]
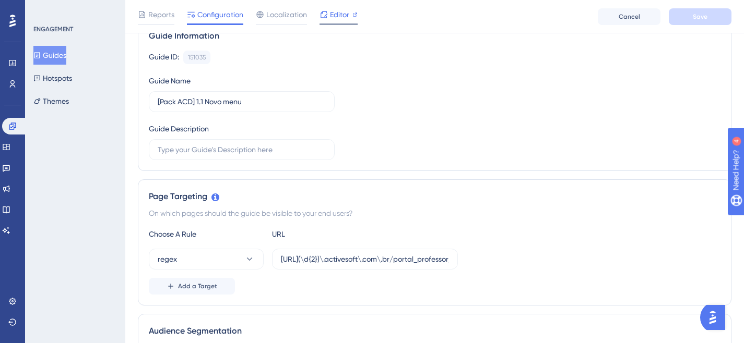
click at [346, 15] on span "Editor" at bounding box center [339, 14] width 19 height 13
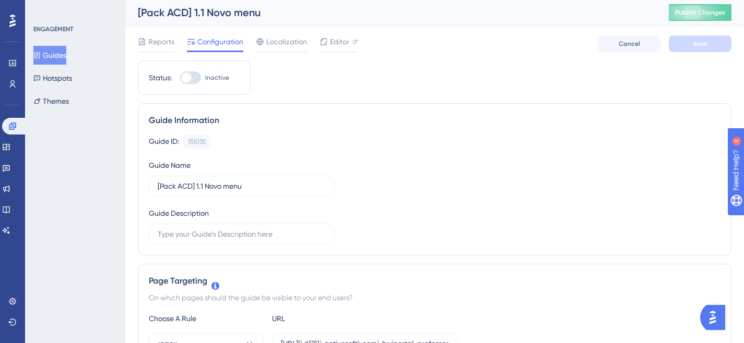
scroll to position [0, 0]
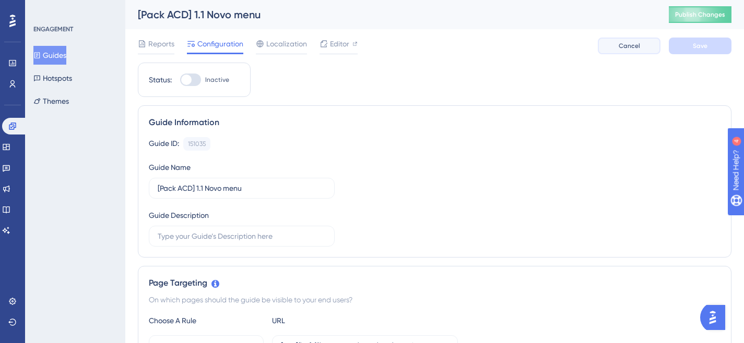
click at [615, 52] on button "Cancel" at bounding box center [628, 46] width 63 height 17
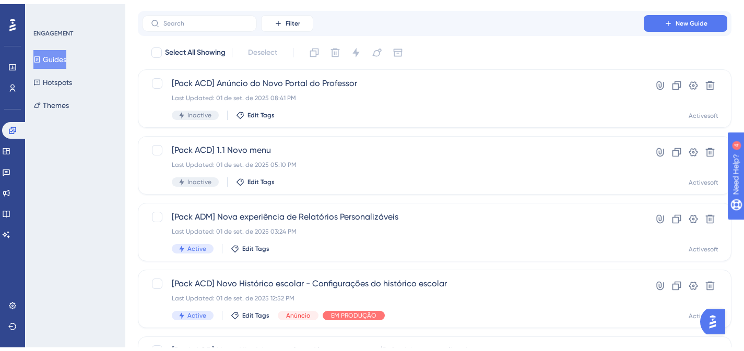
scroll to position [44, 0]
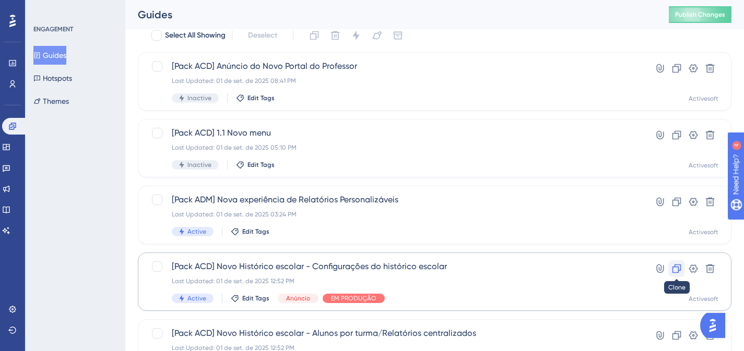
click at [675, 269] on icon at bounding box center [676, 268] width 10 height 10
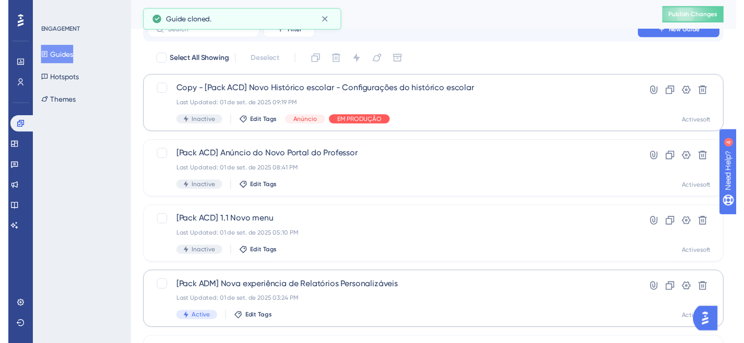
scroll to position [0, 0]
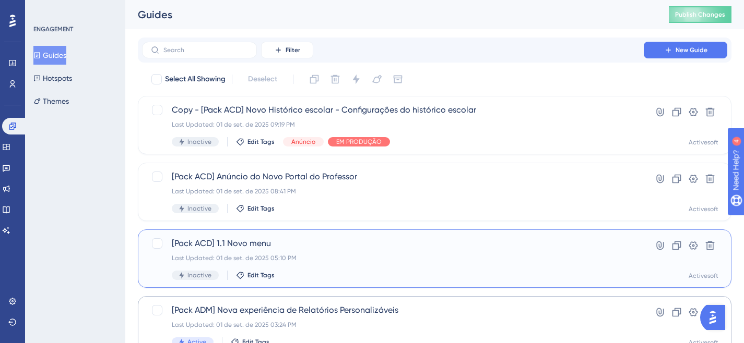
click at [272, 243] on span "[Pack ACD] 1.1 Novo menu" at bounding box center [393, 243] width 442 height 13
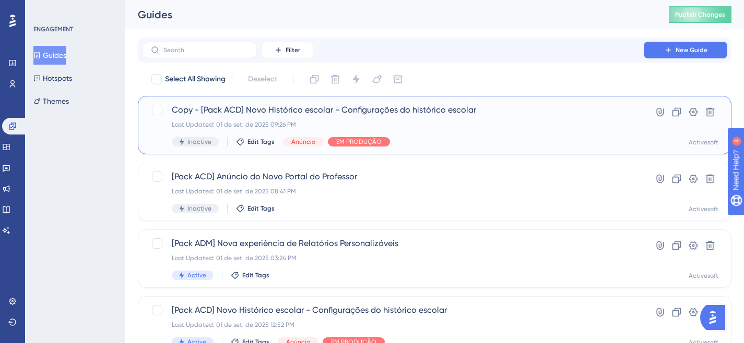
click at [411, 116] on span "Copy - [Pack ACD] Novo Histórico escolar - Configurações do histórico escolar" at bounding box center [393, 110] width 442 height 13
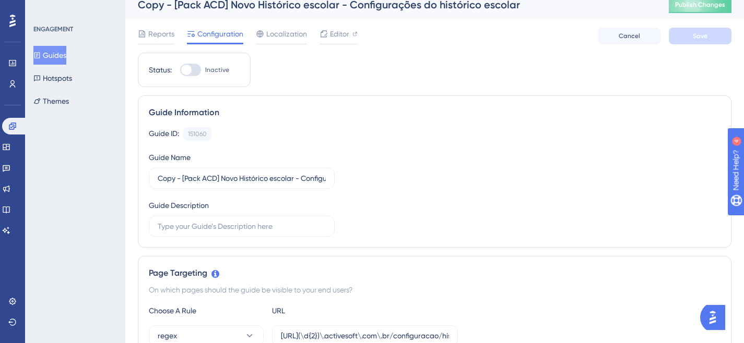
scroll to position [24, 0]
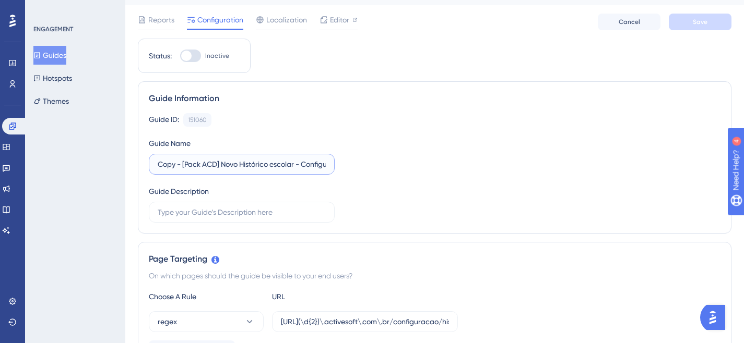
drag, startPoint x: 183, startPoint y: 164, endPoint x: 135, endPoint y: 155, distance: 48.8
drag, startPoint x: 196, startPoint y: 166, endPoint x: 328, endPoint y: 164, distance: 131.5
click at [328, 164] on label "[Pack ACD] Novo Histórico escolar - Configurações do histórico escolar" at bounding box center [242, 164] width 186 height 21
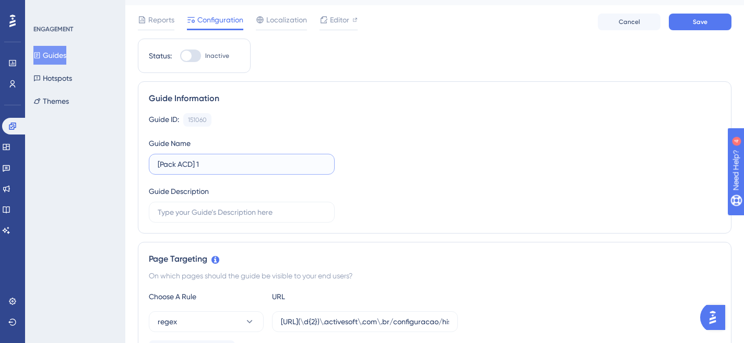
scroll to position [0, 0]
type input "[Pack ACD] 1.1 Novo menu lateral"
click at [374, 273] on div "On which pages should the guide be visible to your end users?" at bounding box center [434, 276] width 571 height 13
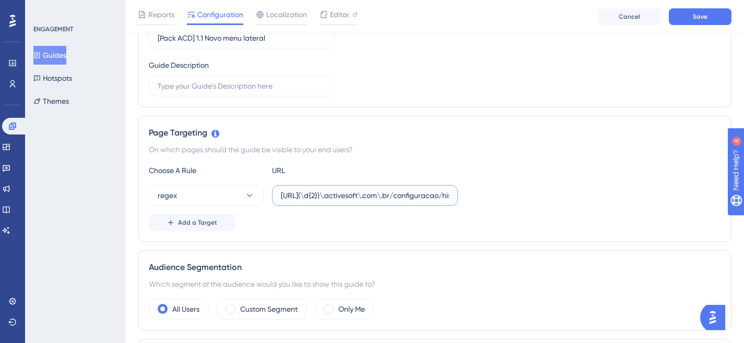
scroll to position [0, 78]
drag, startPoint x: 418, startPoint y: 197, endPoint x: 443, endPoint y: 197, distance: 25.6
click at [443, 197] on input "[URL](\d{2})\.activesoft\.com\.br/configuracao/historico_escolar/" at bounding box center [365, 195] width 168 height 11
click at [451, 193] on label "[URL](\d{2})\.activesoft\.com\.br/configuracao/historico_escolar/" at bounding box center [365, 195] width 186 height 21
click at [449, 193] on input "[URL](\d{2})\.activesoft\.com\.br/configuracao/historico_escolar/" at bounding box center [365, 195] width 168 height 11
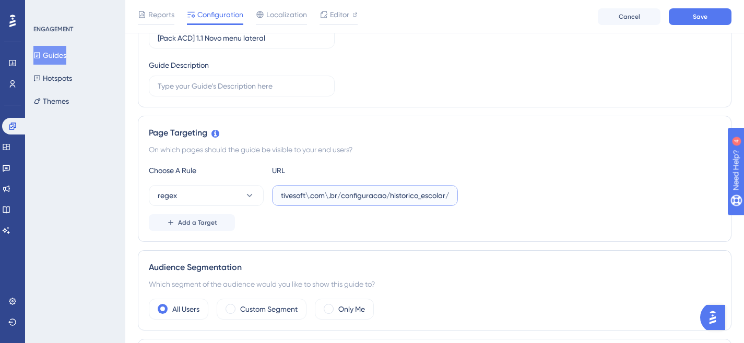
scroll to position [0, 0]
click at [398, 198] on input "[URL](\d{2})\.activesoft\.com\.br/configuracao/historico_escolar/" at bounding box center [365, 195] width 168 height 11
drag, startPoint x: 418, startPoint y: 196, endPoint x: 445, endPoint y: 196, distance: 26.6
click at [445, 196] on input "[URL](\d{2})\.activesoft\.com\.br/configuracao/historico_escolar/" at bounding box center [365, 195] width 168 height 11
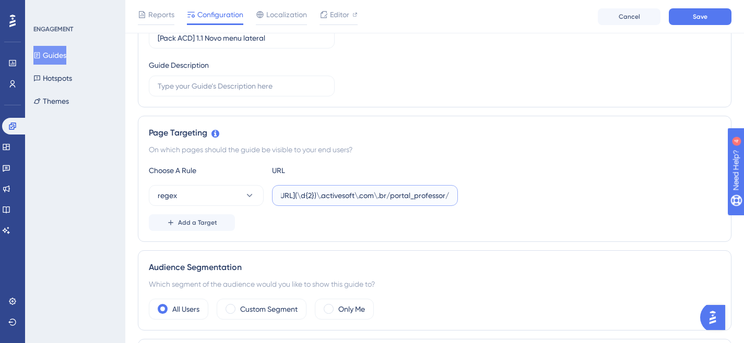
scroll to position [0, 25]
type input "[URL](\d{2})\.activesoft\.com\.br/portal_professor/"
click at [338, 222] on div "Add a Target" at bounding box center [434, 222] width 571 height 17
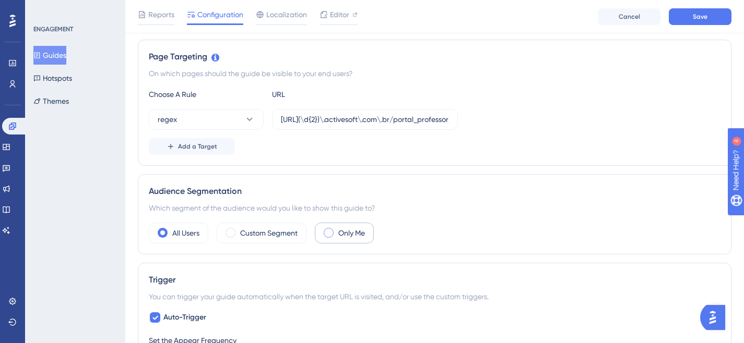
scroll to position [231, 0]
click at [262, 229] on label "Custom Segment" at bounding box center [268, 232] width 57 height 13
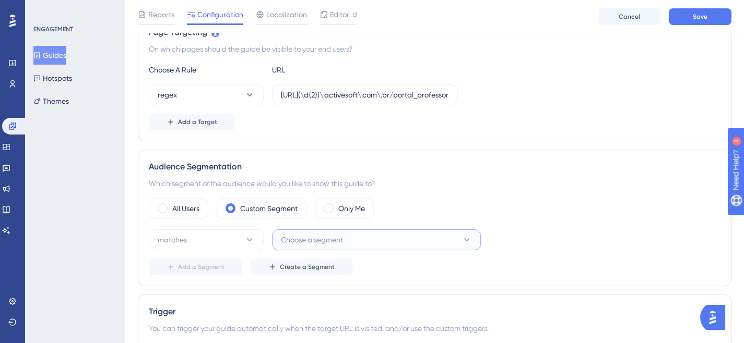
click at [335, 238] on span "Choose a segment" at bounding box center [312, 240] width 62 height 13
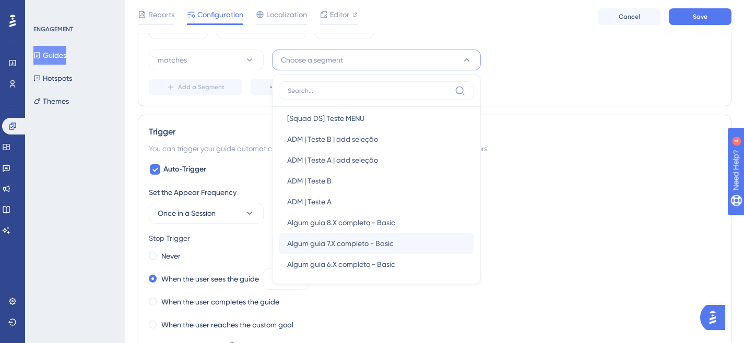
scroll to position [614, 0]
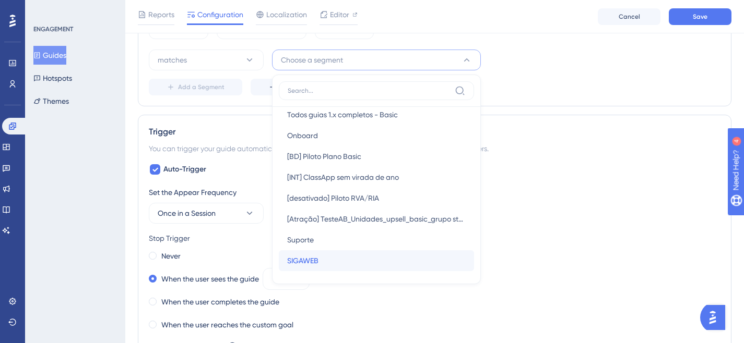
click at [325, 261] on div "SIGAWEB SIGAWEB" at bounding box center [376, 260] width 178 height 21
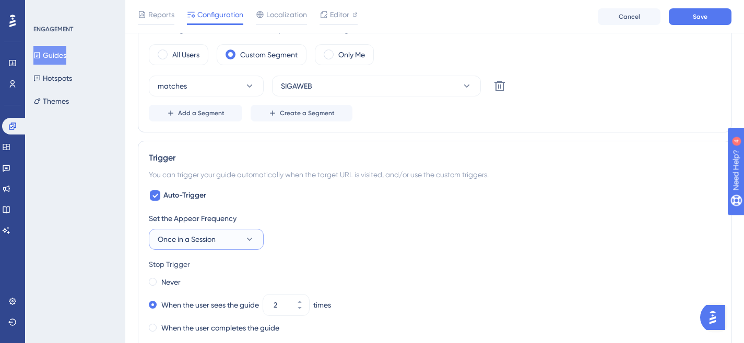
click at [227, 236] on button "Once in a Session" at bounding box center [206, 239] width 115 height 21
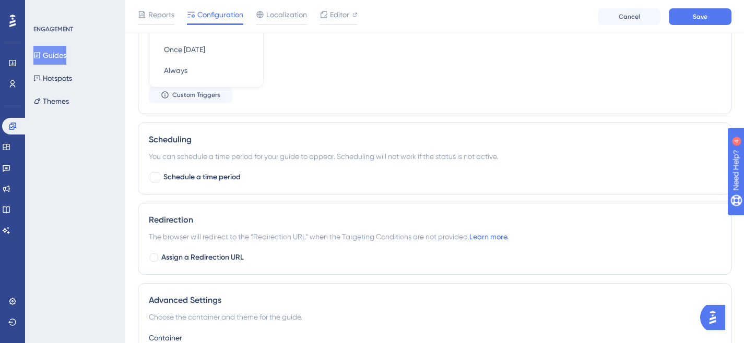
scroll to position [735, 0]
click at [197, 76] on div "Always Always" at bounding box center [206, 71] width 85 height 21
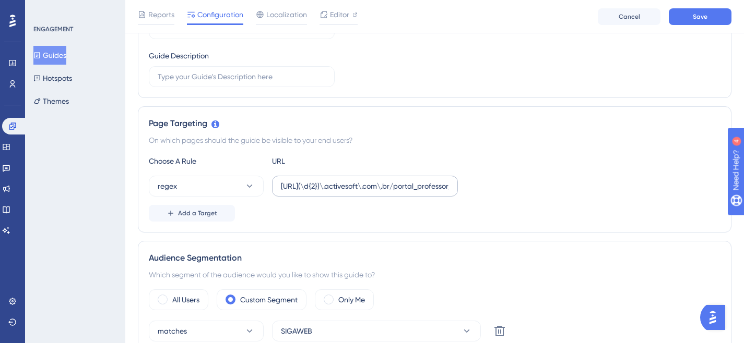
scroll to position [0, 0]
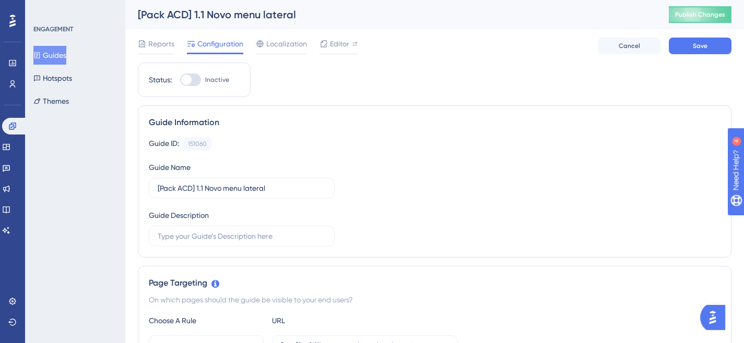
click at [196, 78] on div at bounding box center [190, 80] width 21 height 13
click at [180, 80] on input "Inactive" at bounding box center [179, 80] width 1 height 1
checkbox input "true"
click at [682, 45] on button "Save" at bounding box center [699, 46] width 63 height 17
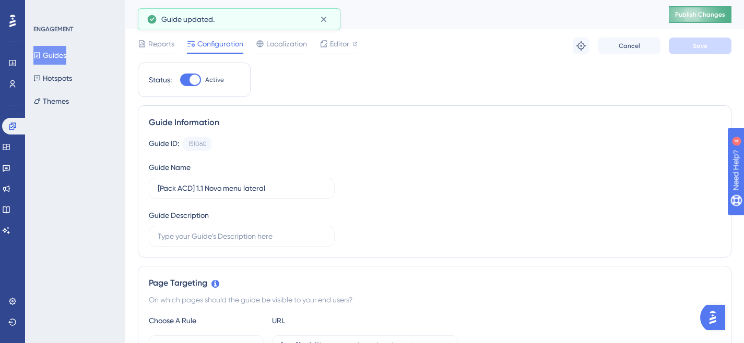
click at [711, 12] on span "Publish Changes" at bounding box center [700, 14] width 50 height 8
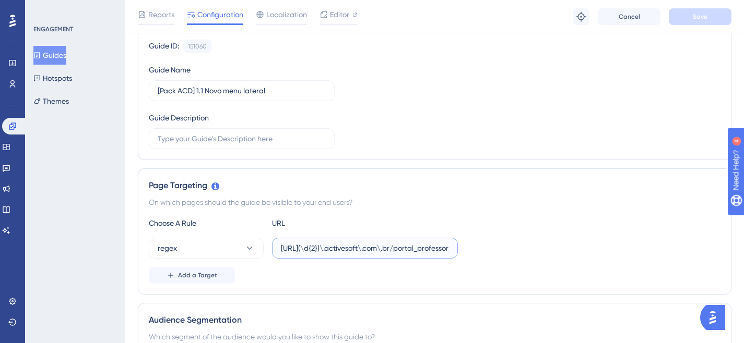
scroll to position [0, 28]
drag, startPoint x: 419, startPoint y: 251, endPoint x: 475, endPoint y: 247, distance: 56.0
click at [475, 247] on div "regex [URL](\d{2})\.activesoft\.com\.br/portal_professor/" at bounding box center [434, 248] width 571 height 21
paste input "eb_professor"
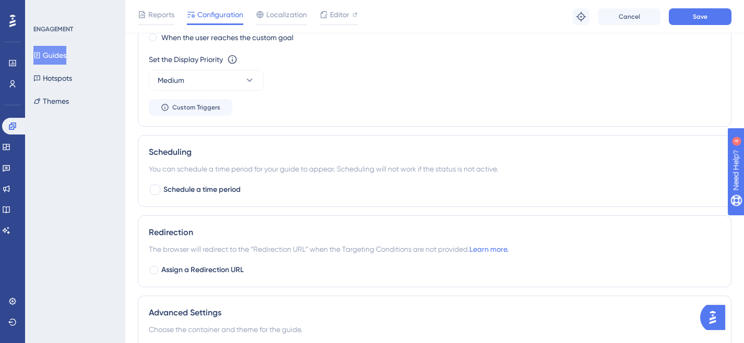
scroll to position [554, 0]
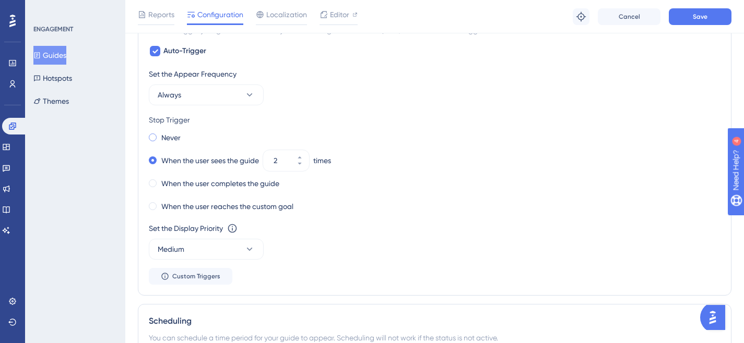
type input "[URL](\d{2})\.activesoft\.com\.br/portal_eb_professor/"
click at [151, 132] on div "Never" at bounding box center [165, 137] width 32 height 15
click at [702, 24] on button "Save" at bounding box center [699, 16] width 63 height 17
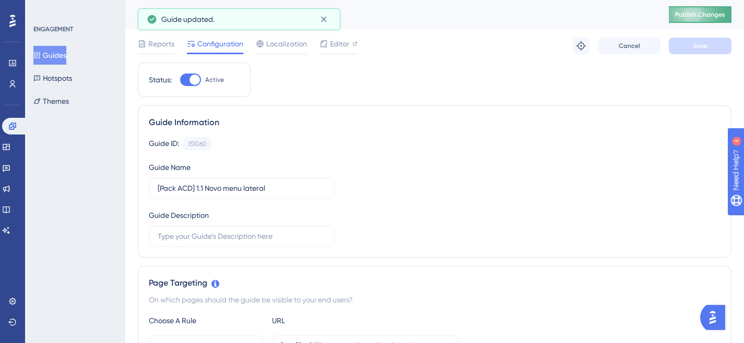
click at [715, 19] on button "Publish Changes" at bounding box center [699, 14] width 63 height 17
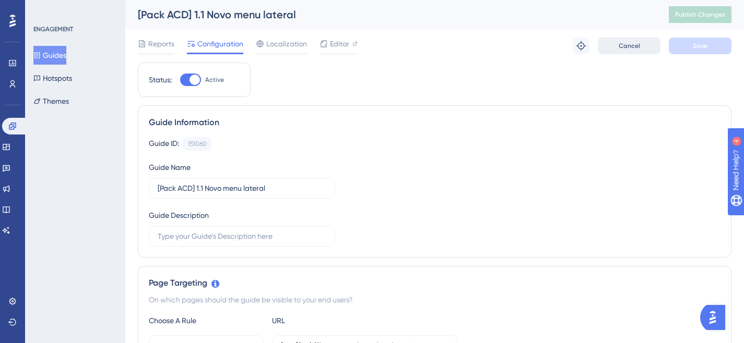
click at [648, 47] on button "Cancel" at bounding box center [628, 46] width 63 height 17
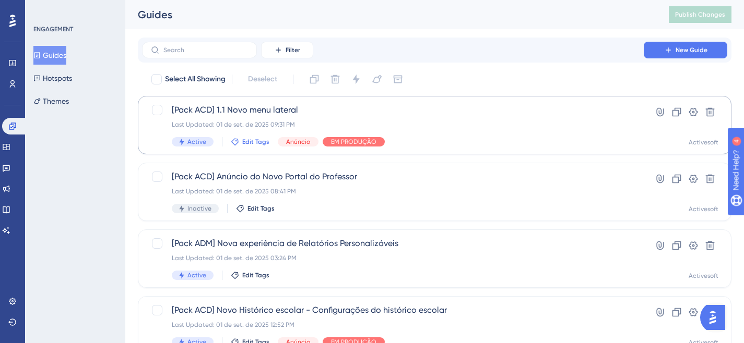
click at [256, 144] on span "Edit Tags" at bounding box center [255, 142] width 27 height 8
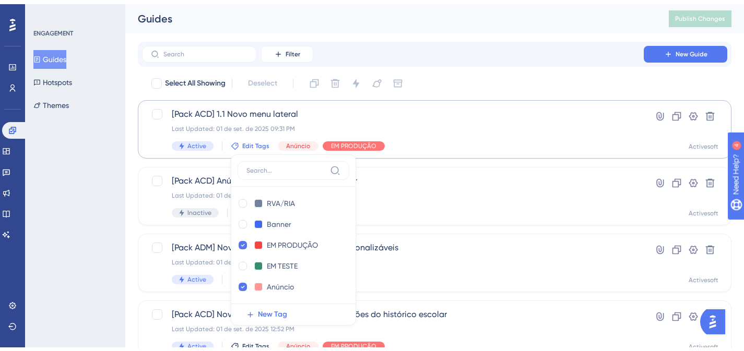
scroll to position [63, 0]
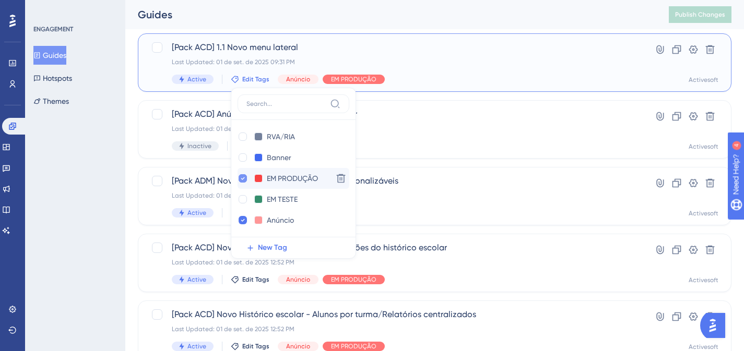
click at [244, 179] on div at bounding box center [242, 178] width 8 height 8
checkbox input "false"
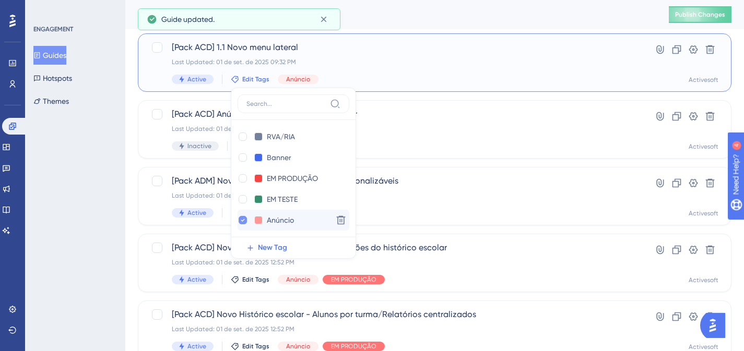
click at [242, 224] on div at bounding box center [242, 220] width 8 height 8
checkbox input "false"
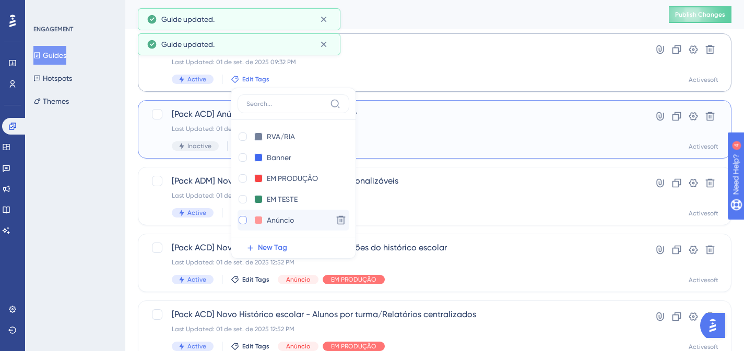
click at [215, 111] on span "[Pack ACD] Anúncio do Novo Portal do Professor" at bounding box center [393, 114] width 442 height 13
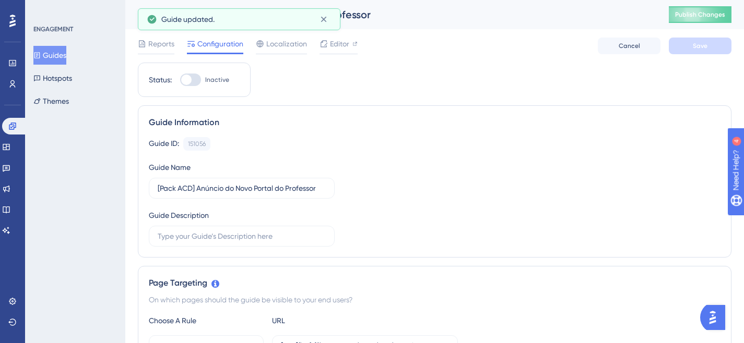
click at [199, 81] on div at bounding box center [190, 80] width 21 height 13
click at [180, 80] on input "Inactive" at bounding box center [179, 80] width 1 height 1
checkbox input "true"
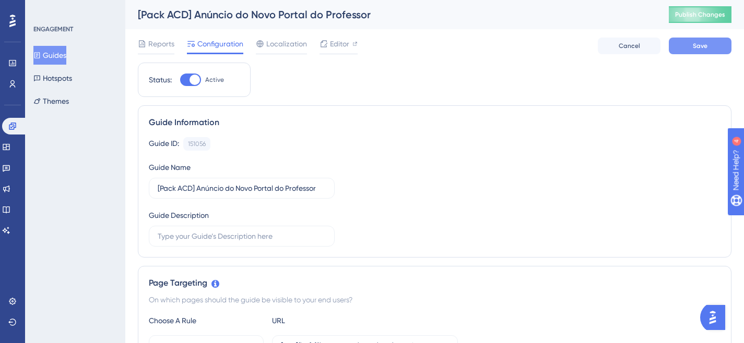
click at [684, 41] on button "Save" at bounding box center [699, 46] width 63 height 17
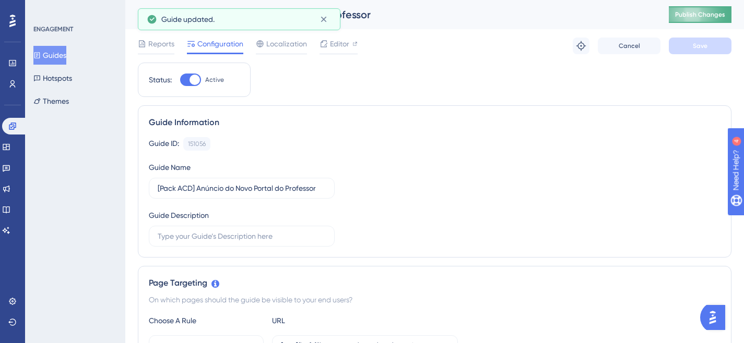
click at [698, 18] on button "Publish Changes" at bounding box center [699, 14] width 63 height 17
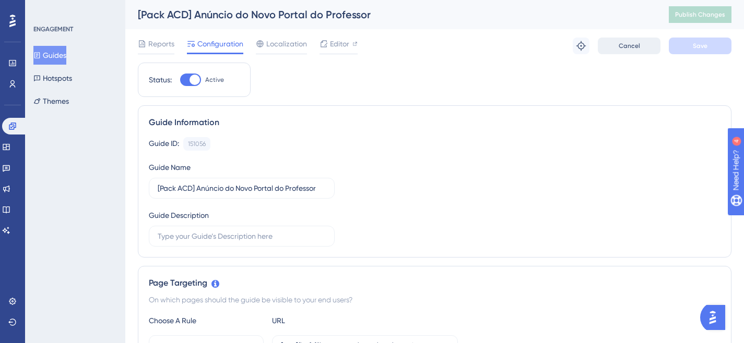
click at [628, 53] on button "Cancel" at bounding box center [628, 46] width 63 height 17
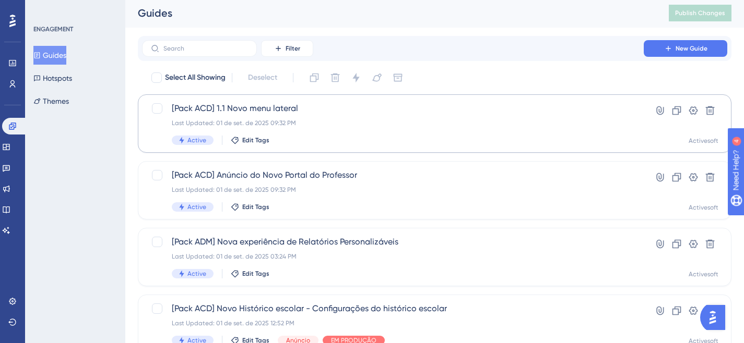
scroll to position [2, 0]
click at [356, 120] on div "Last Updated: 01 de set. de 2025 09:32 PM" at bounding box center [393, 122] width 442 height 8
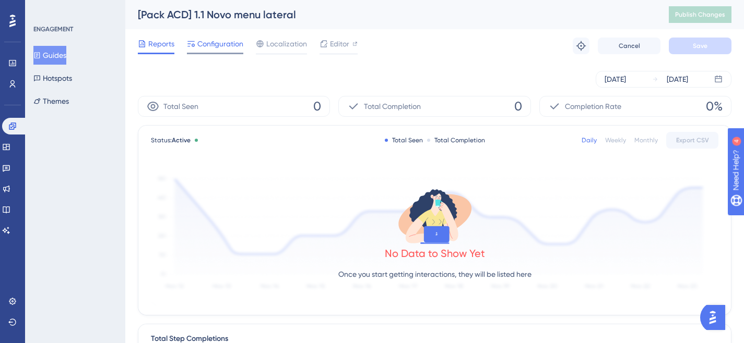
click at [232, 40] on span "Configuration" at bounding box center [220, 44] width 46 height 13
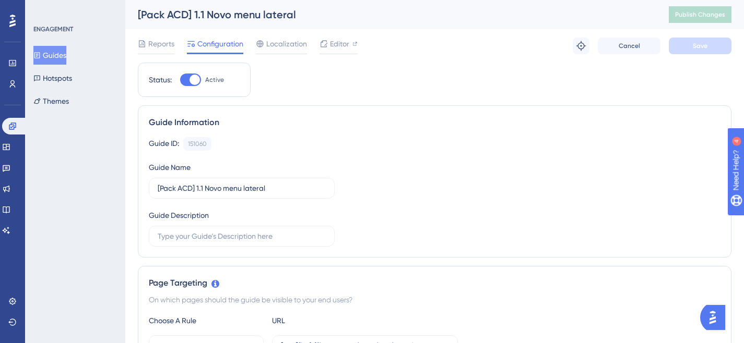
click at [186, 75] on div at bounding box center [190, 80] width 21 height 13
click at [180, 80] on input "Active" at bounding box center [179, 80] width 1 height 1
checkbox input "false"
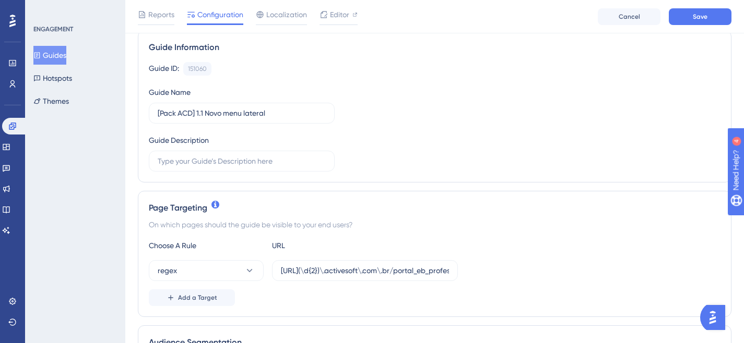
scroll to position [137, 0]
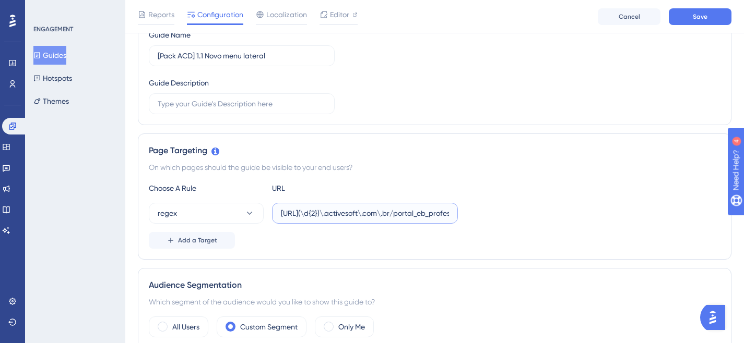
click at [316, 217] on input "[URL](\d{2})\.activesoft\.com\.br/portal_eb_professor/" at bounding box center [365, 213] width 168 height 11
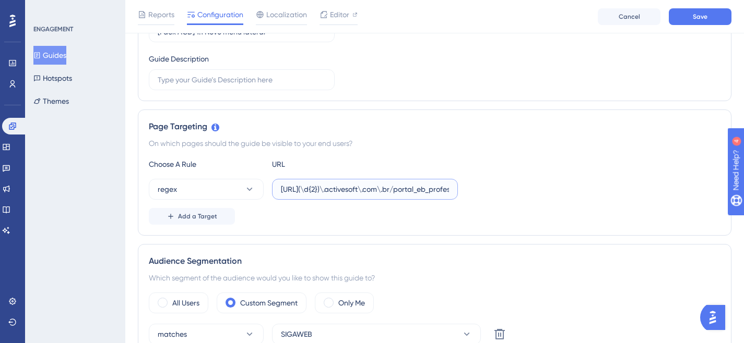
scroll to position [0, 0]
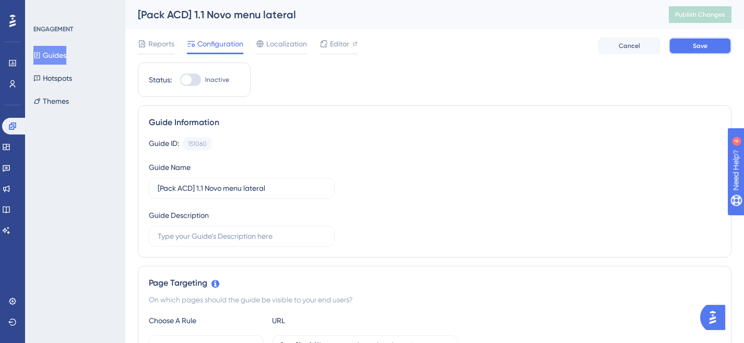
click at [686, 47] on button "Save" at bounding box center [699, 46] width 63 height 17
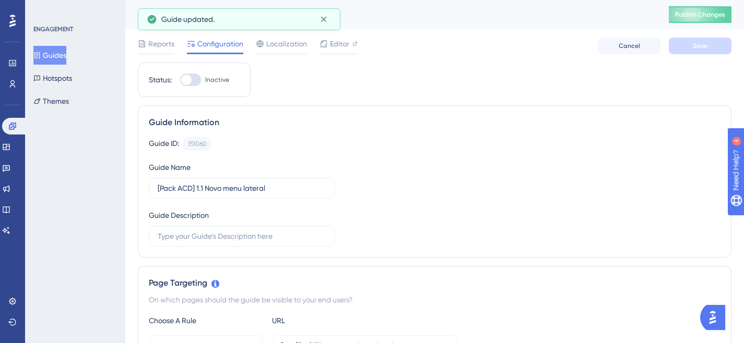
click at [702, 19] on button "Publish Changes" at bounding box center [699, 14] width 63 height 17
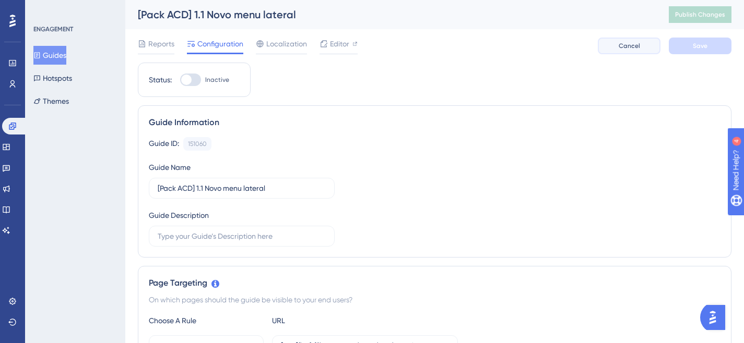
click at [623, 49] on span "Cancel" at bounding box center [628, 46] width 21 height 8
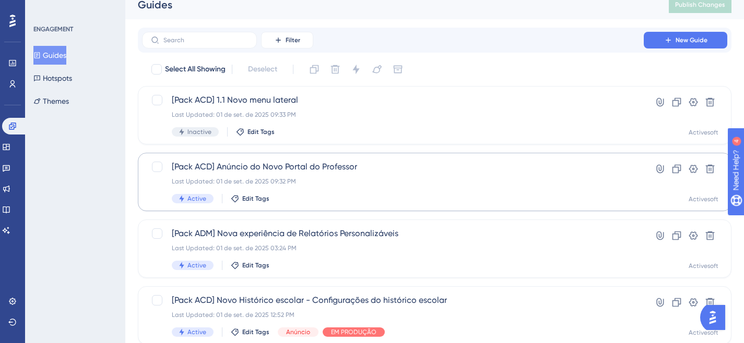
scroll to position [10, 0]
click at [678, 102] on icon at bounding box center [676, 102] width 9 height 9
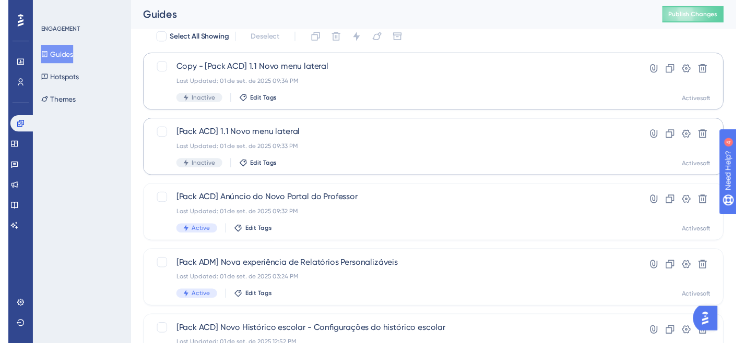
scroll to position [0, 0]
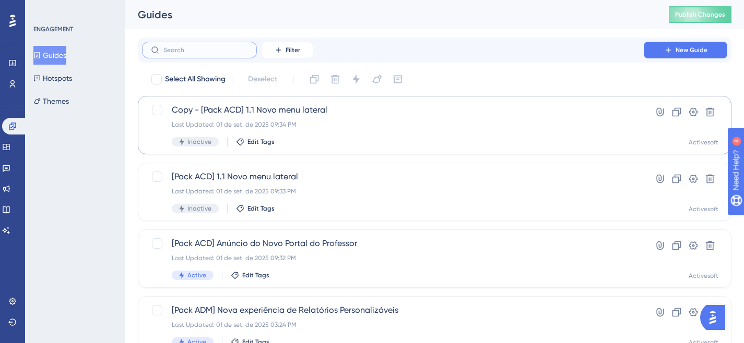
click at [202, 51] on input "text" at bounding box center [205, 49] width 85 height 7
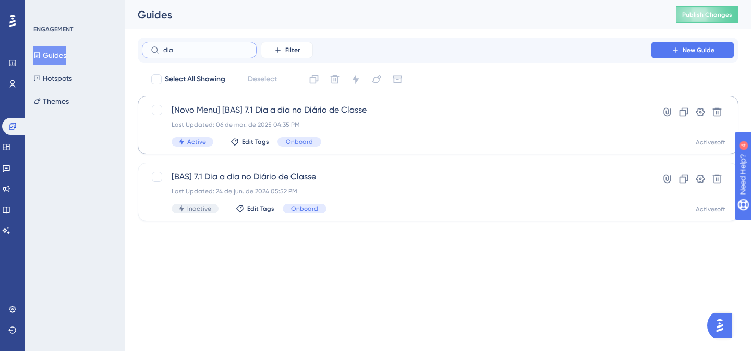
type input "diar"
checkbox input "true"
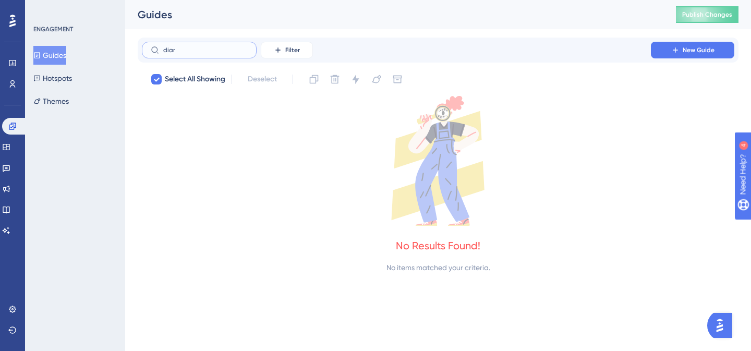
type input "dia"
checkbox input "false"
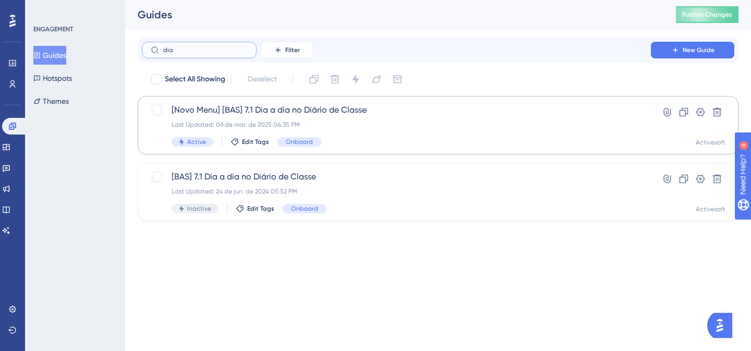
type input "dia"
click at [302, 115] on span "[Novo Menu] [BAS] 7.1 Dia a dia no Diário de Classe" at bounding box center [397, 110] width 450 height 13
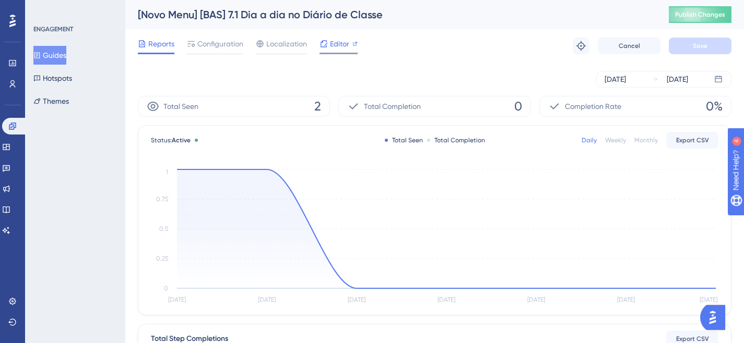
click at [321, 42] on icon at bounding box center [323, 43] width 7 height 7
